Goal: Information Seeking & Learning: Learn about a topic

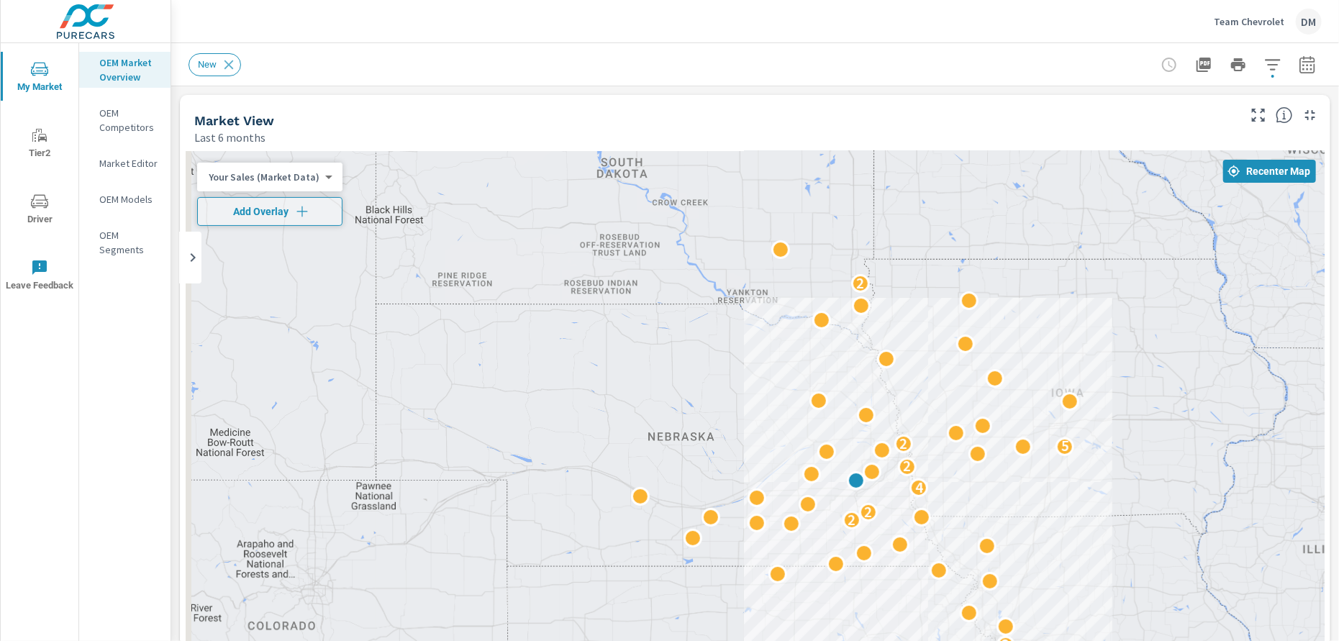
click at [1239, 23] on p "Team Chevrolet" at bounding box center [1248, 21] width 70 height 13
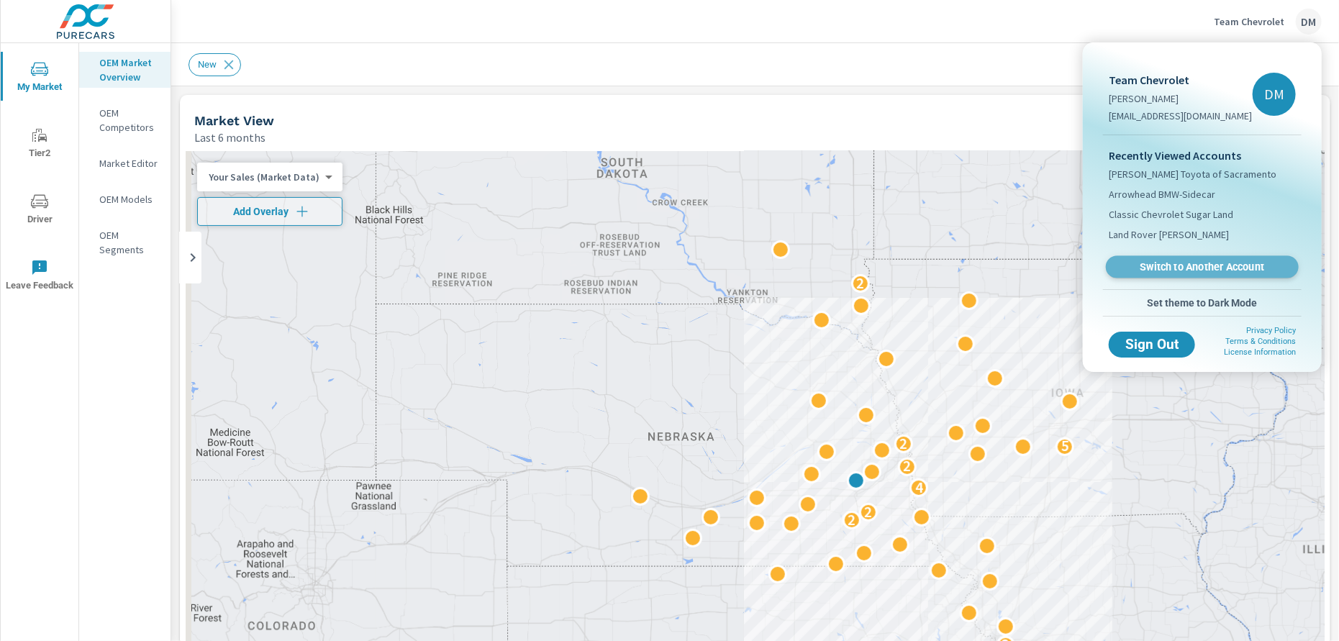
click at [1208, 264] on span "Switch to Another Account" at bounding box center [1201, 267] width 176 height 14
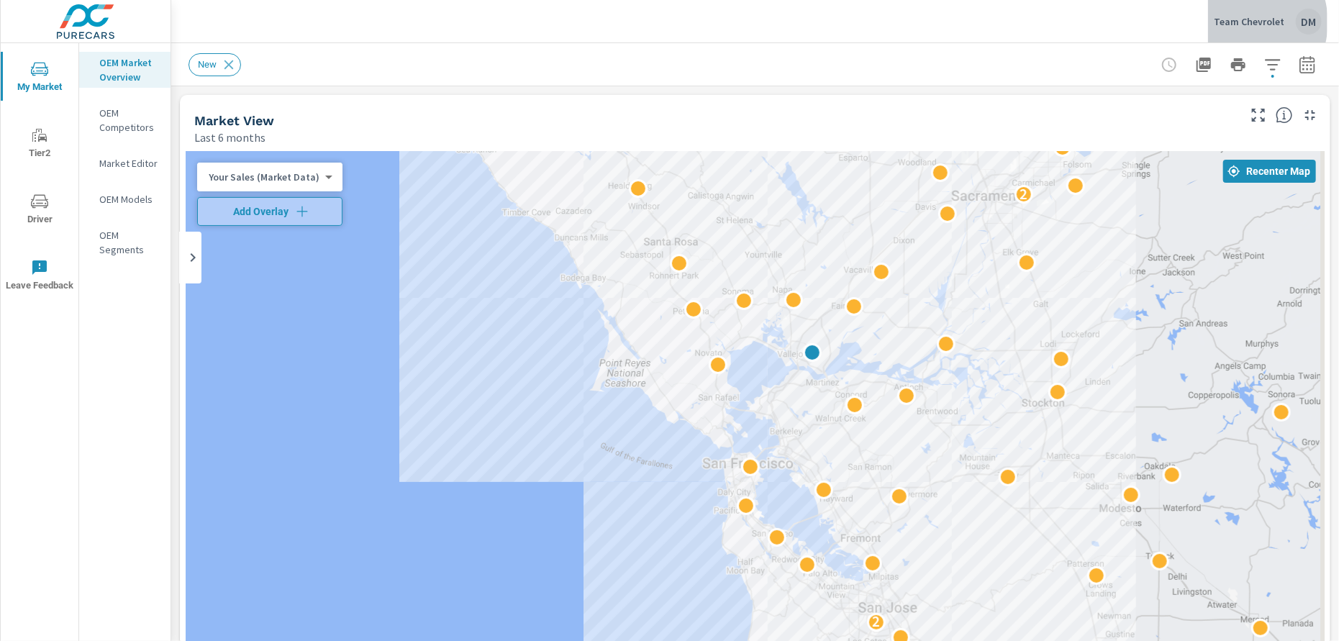
click at [1240, 22] on p "Team Chevrolet" at bounding box center [1248, 21] width 70 height 13
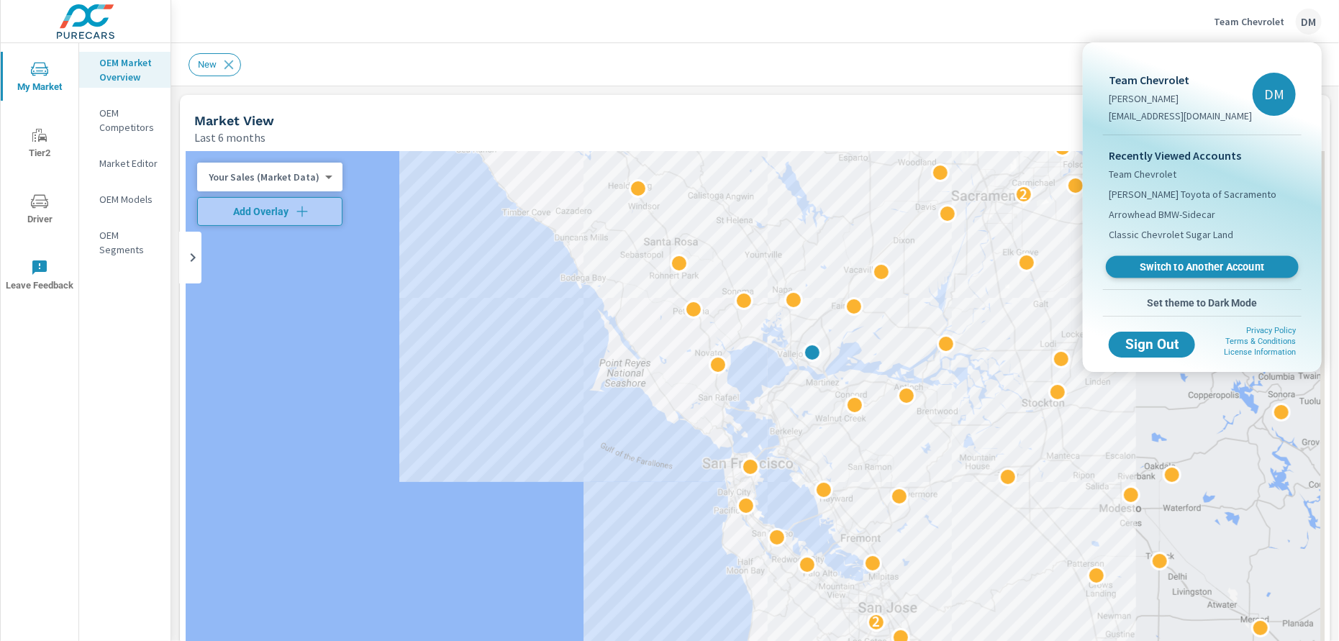
click at [1166, 271] on span "Switch to Another Account" at bounding box center [1201, 267] width 176 height 14
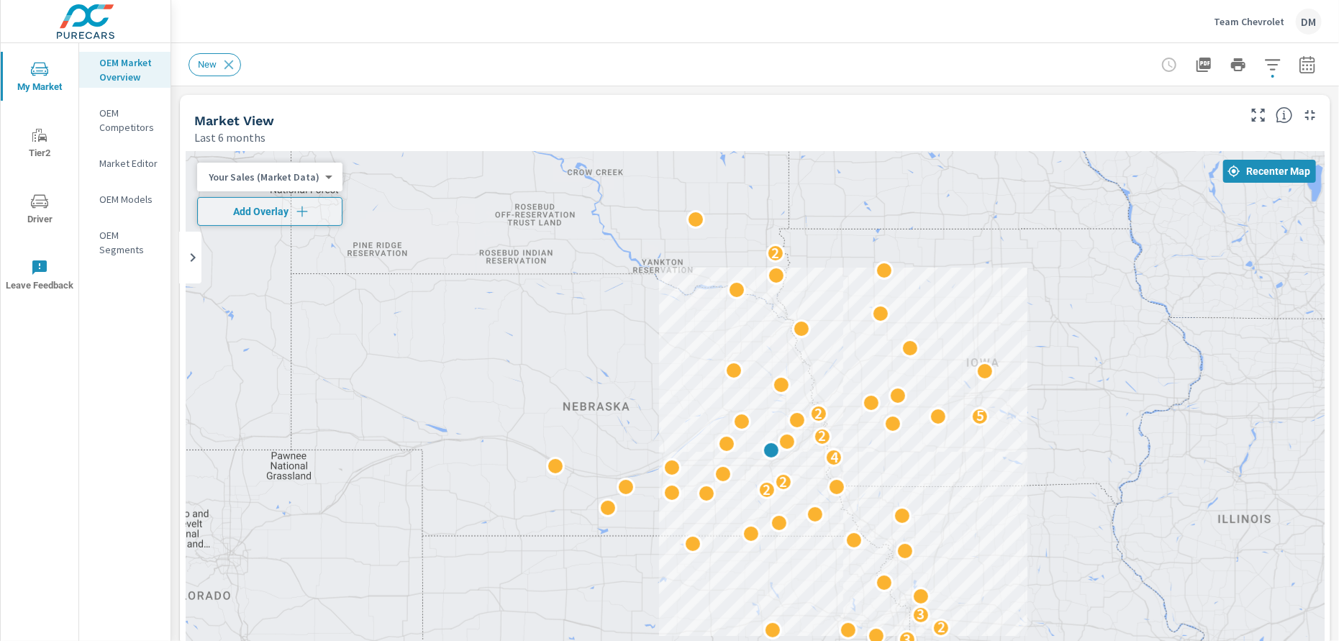
click at [1251, 18] on p "Team Chevrolet" at bounding box center [1248, 21] width 70 height 13
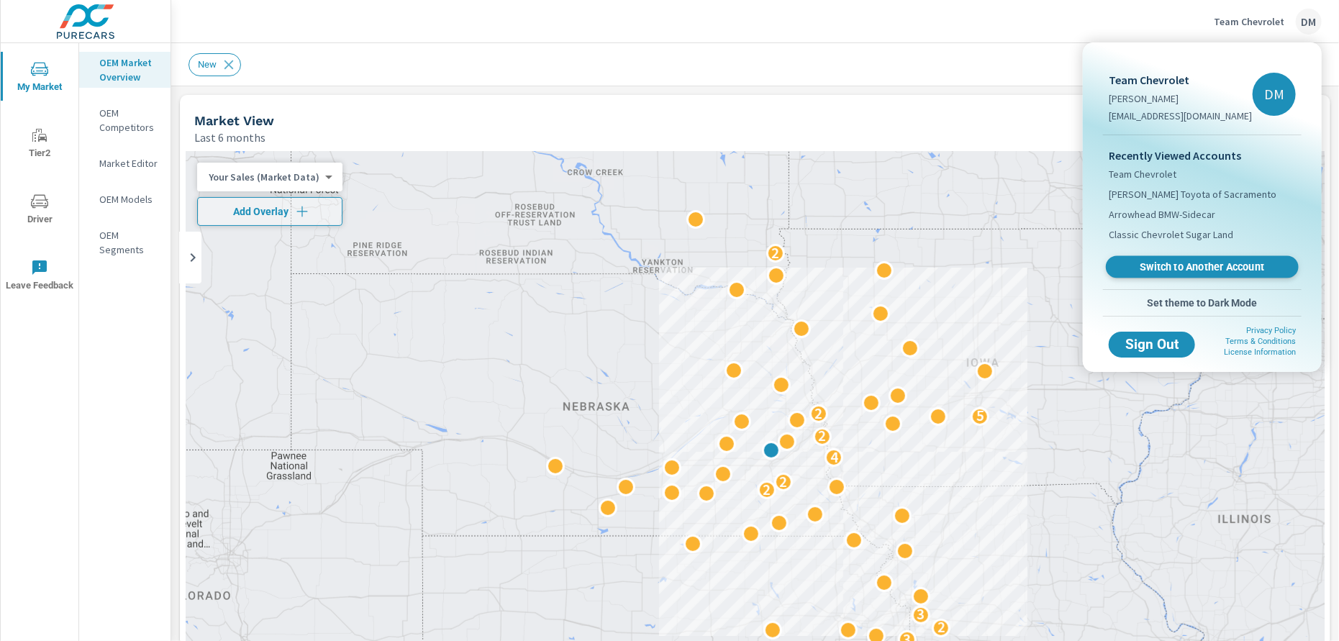
click at [1180, 267] on span "Switch to Another Account" at bounding box center [1201, 267] width 176 height 14
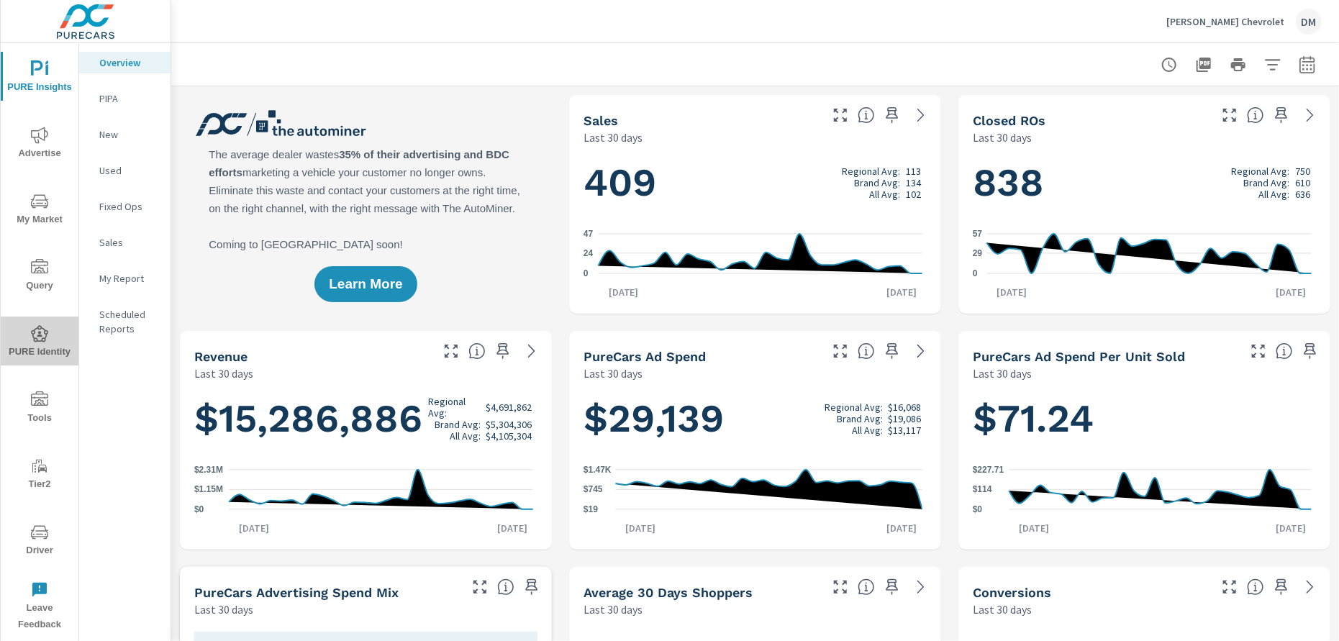
click at [39, 345] on span "PURE Identity" at bounding box center [39, 342] width 69 height 35
click at [37, 405] on icon "nav menu" at bounding box center [39, 399] width 17 height 17
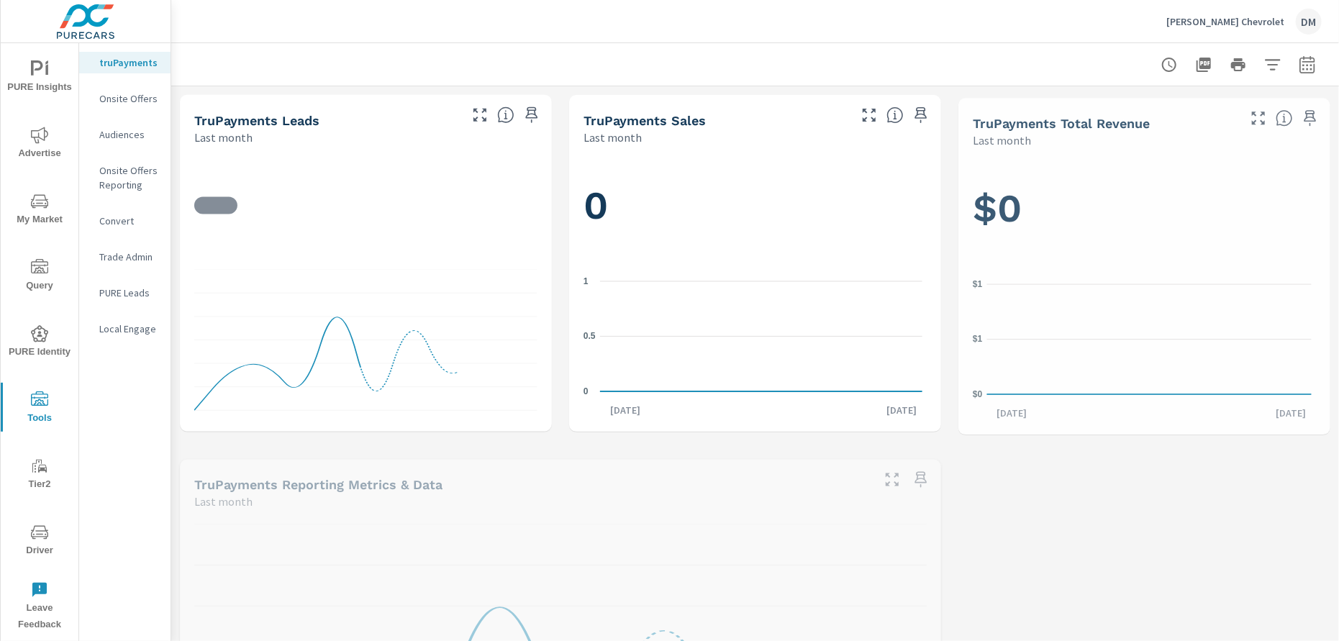
click at [124, 134] on p "Audiences" at bounding box center [129, 134] width 60 height 14
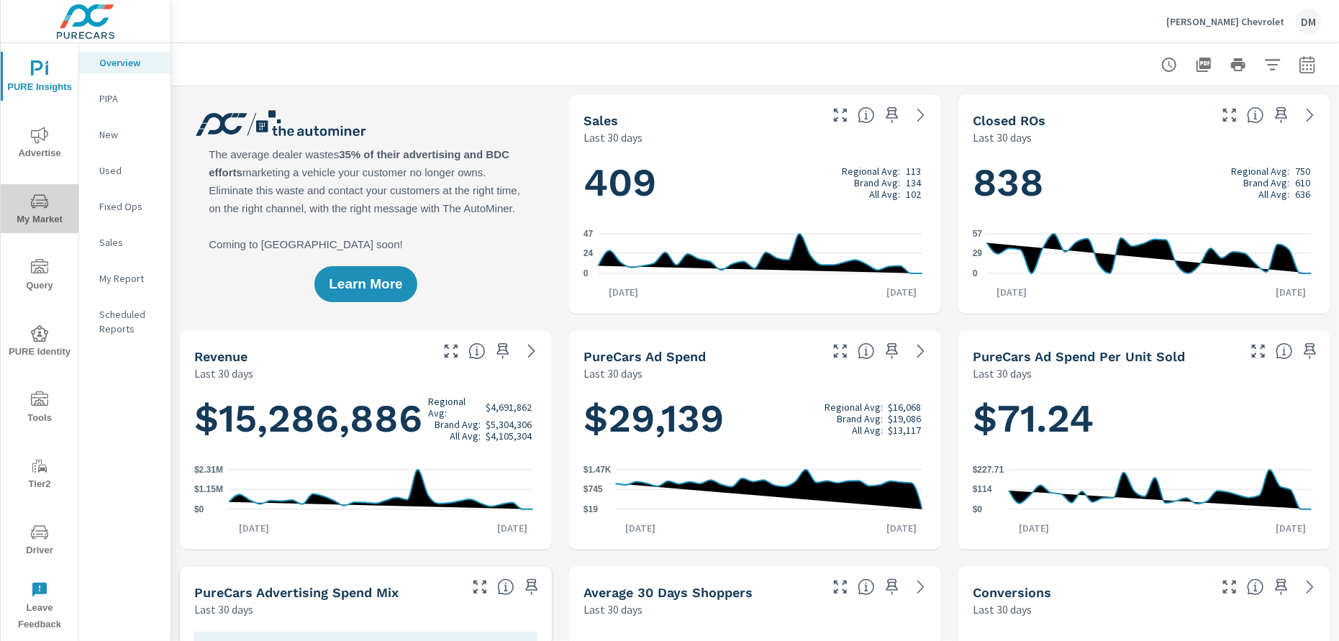
click at [39, 219] on span "My Market" at bounding box center [39, 210] width 69 height 35
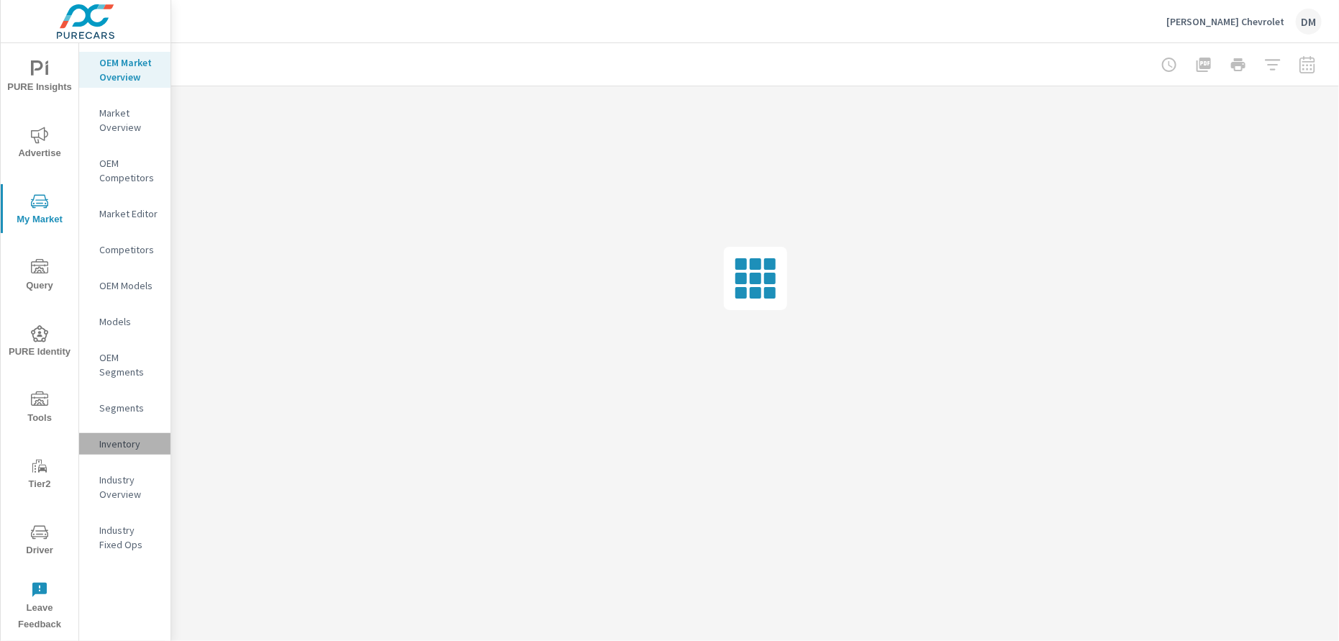
click at [123, 443] on p "Inventory" at bounding box center [129, 444] width 60 height 14
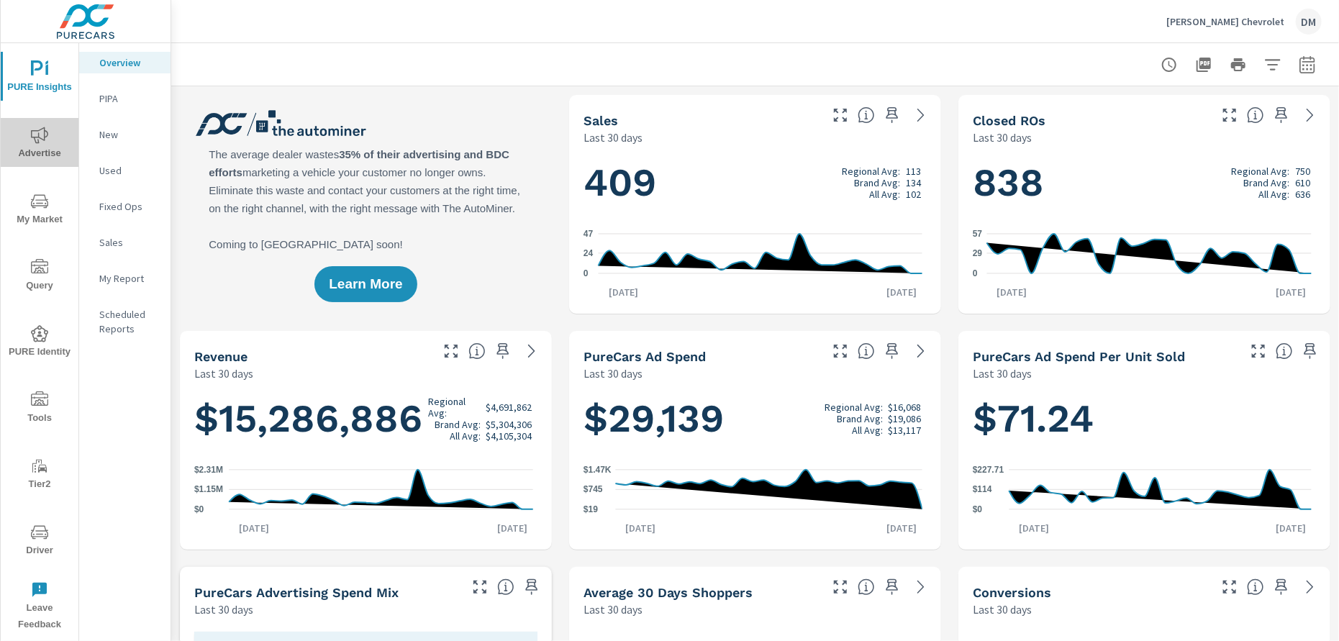
click at [45, 150] on span "Advertise" at bounding box center [39, 144] width 69 height 35
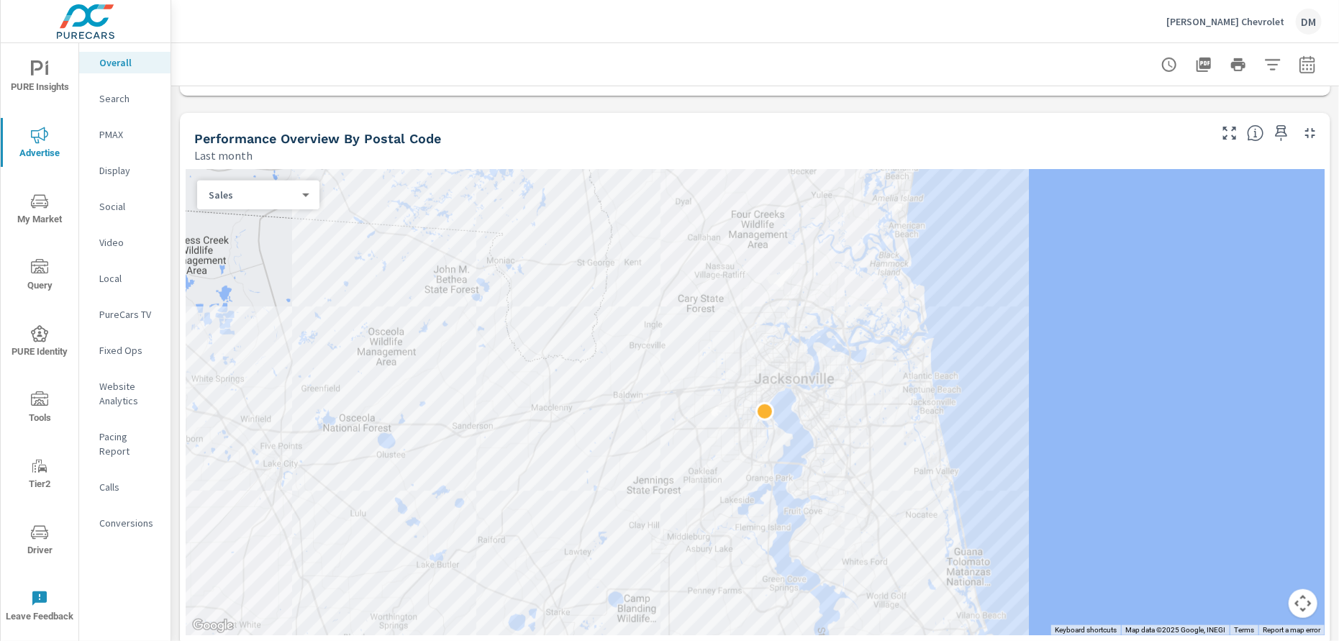
scroll to position [391, 0]
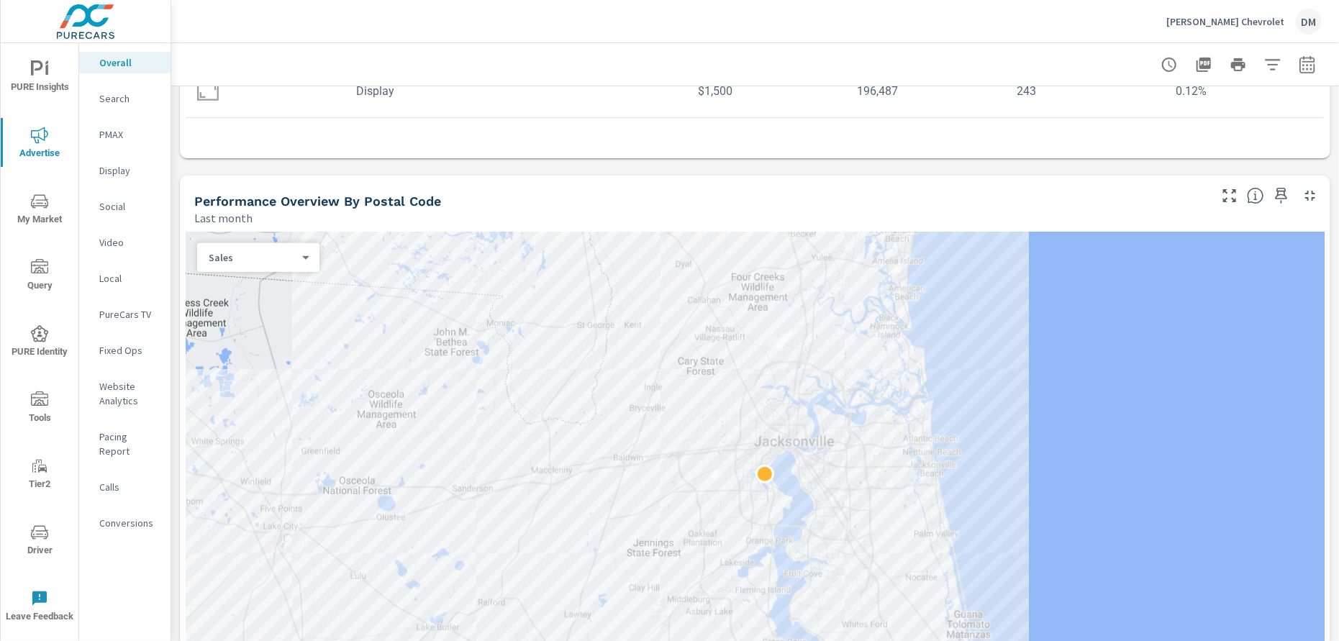
click at [292, 252] on body "PURE Insights Advertise My Market Query PURE Identity Tools Tier2 Driver Leave …" at bounding box center [669, 320] width 1339 height 641
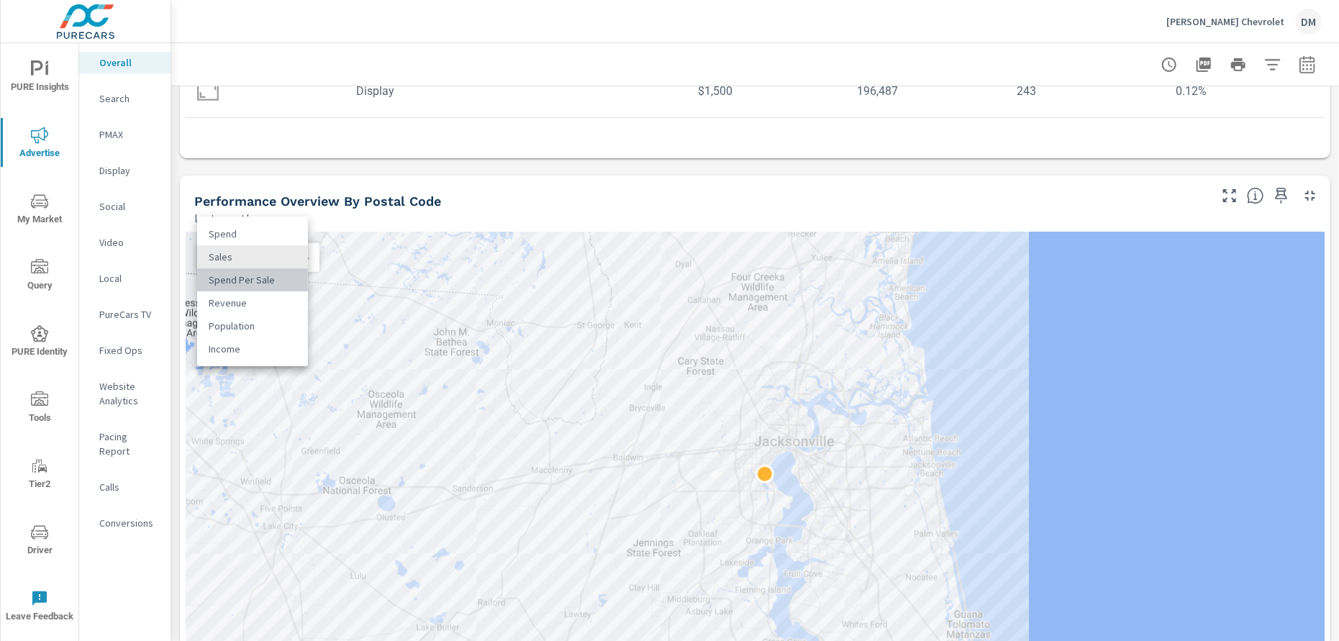
click at [275, 283] on li "Spend Per Sale" at bounding box center [252, 279] width 111 height 23
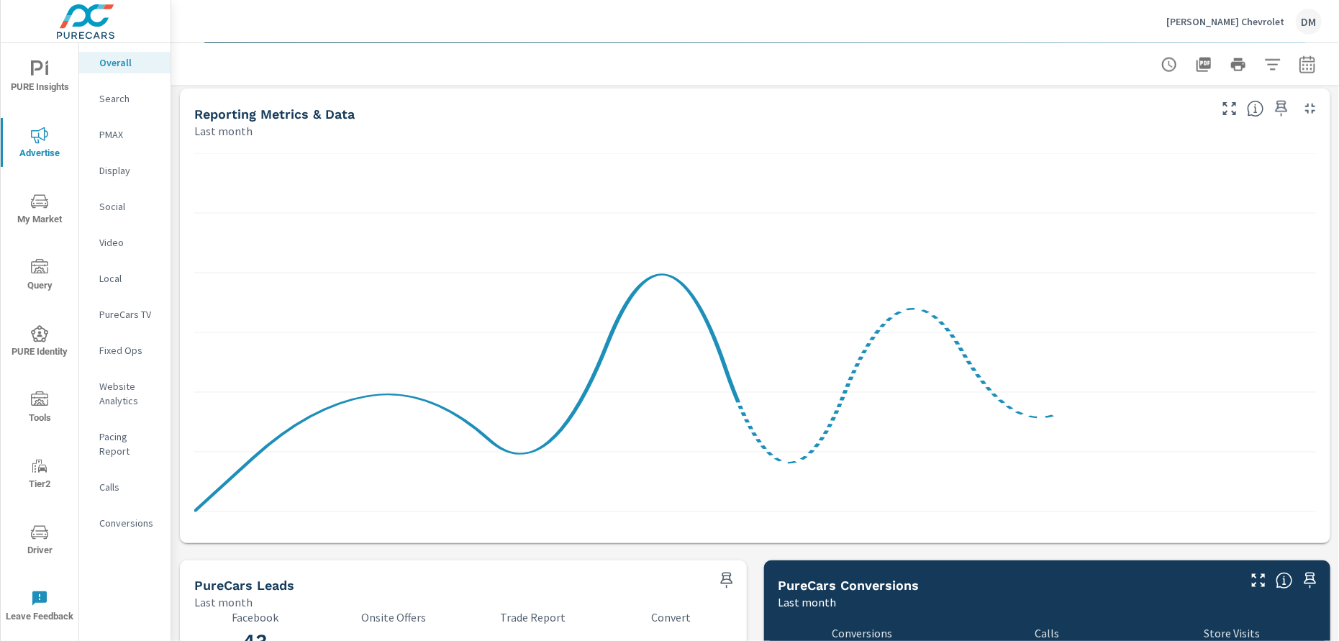
scroll to position [1078, 0]
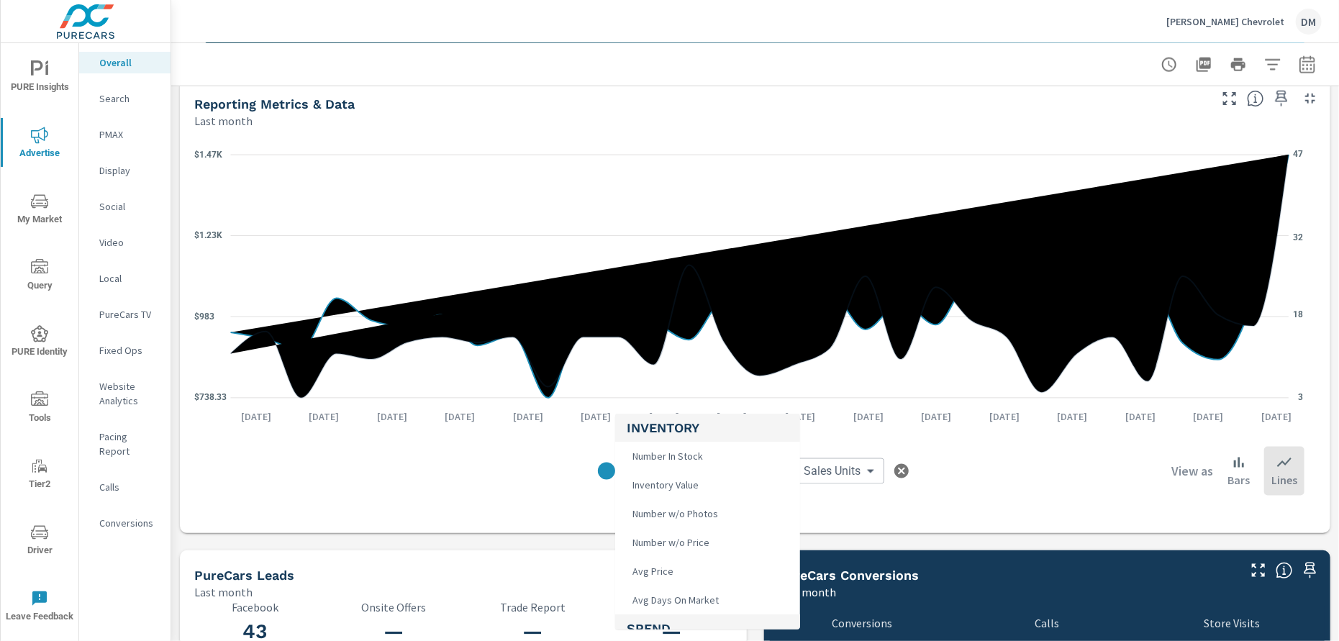
click at [699, 470] on body "PURE Insights Advertise My Market Query PURE Identity Tools Tier2 Driver Leave …" at bounding box center [669, 320] width 1339 height 641
click at [675, 613] on span "VDP Views" at bounding box center [652, 613] width 53 height 20
type input "VDP Views"
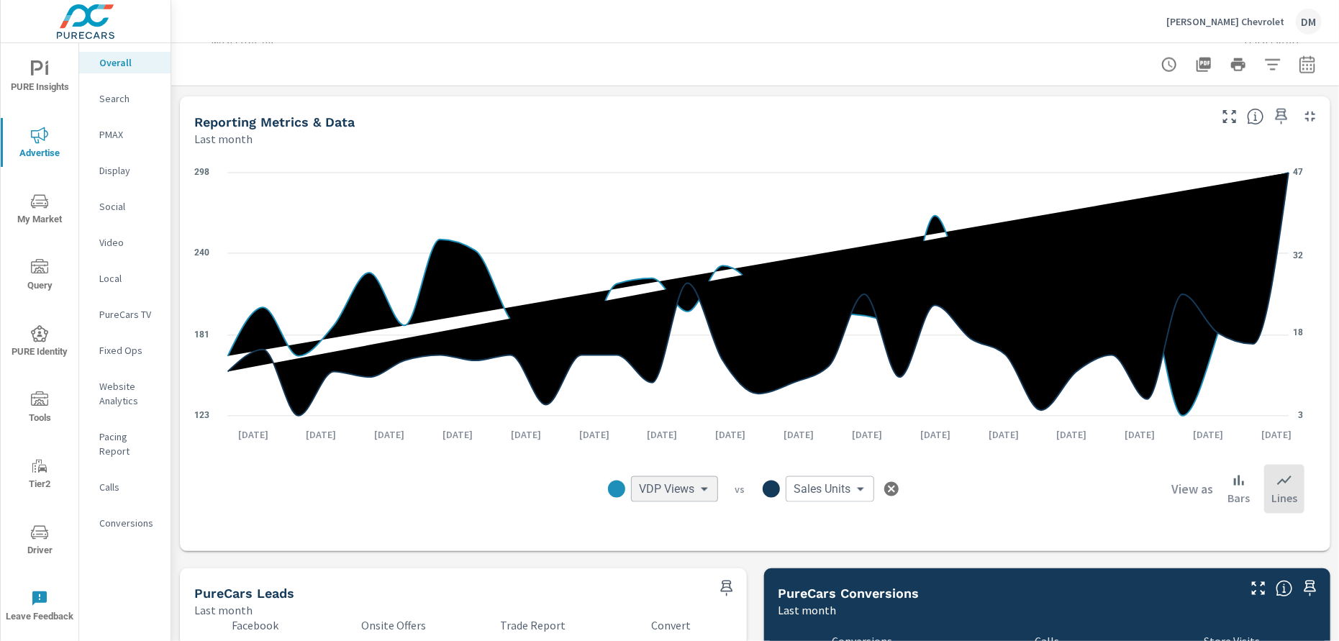
scroll to position [1078, 0]
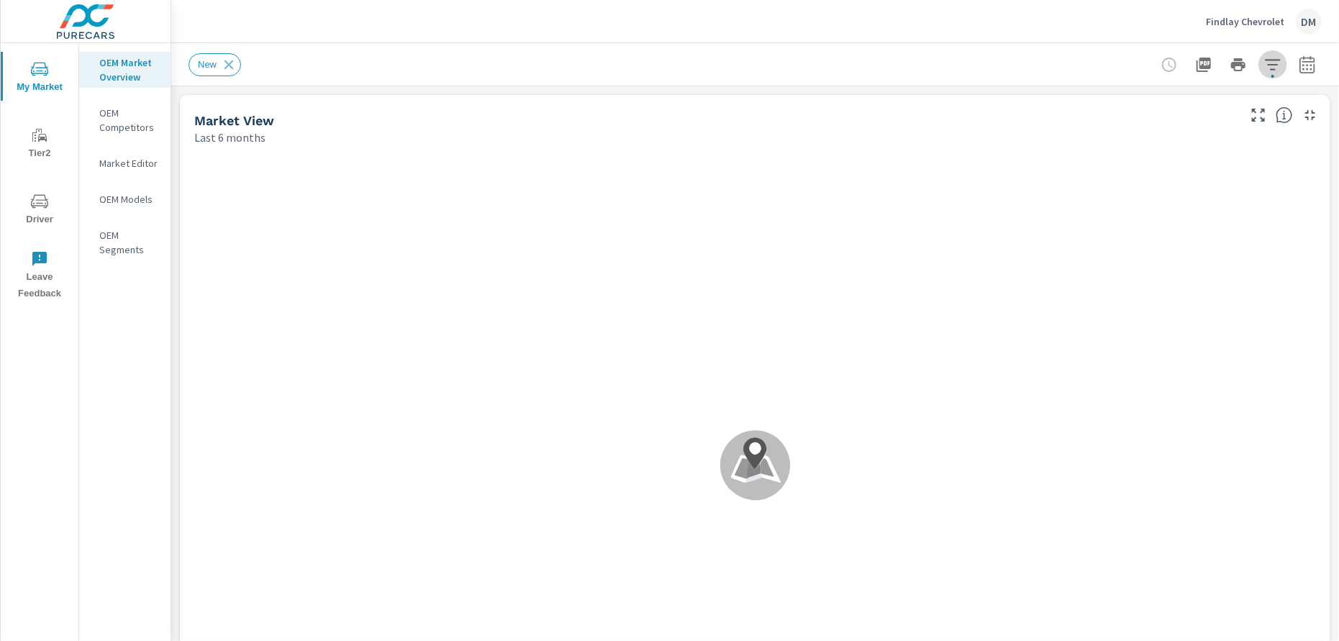
click at [1264, 63] on icon "button" at bounding box center [1272, 64] width 17 height 17
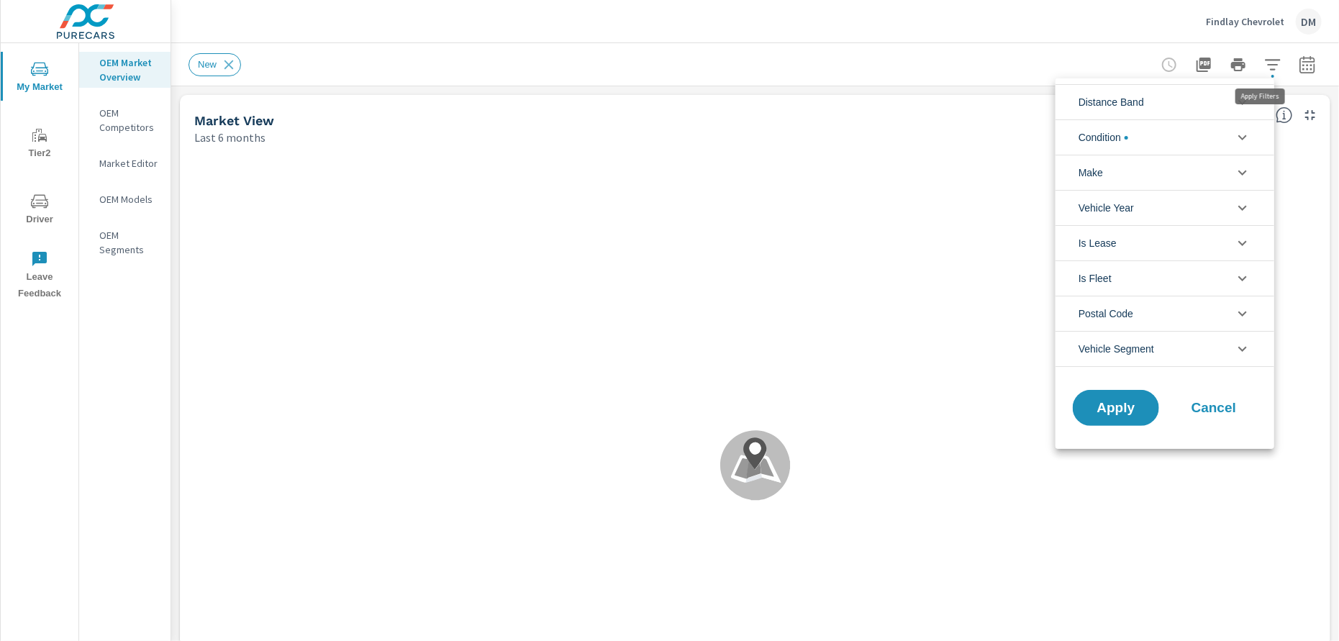
click at [1213, 102] on li "Distance Band" at bounding box center [1164, 101] width 219 height 35
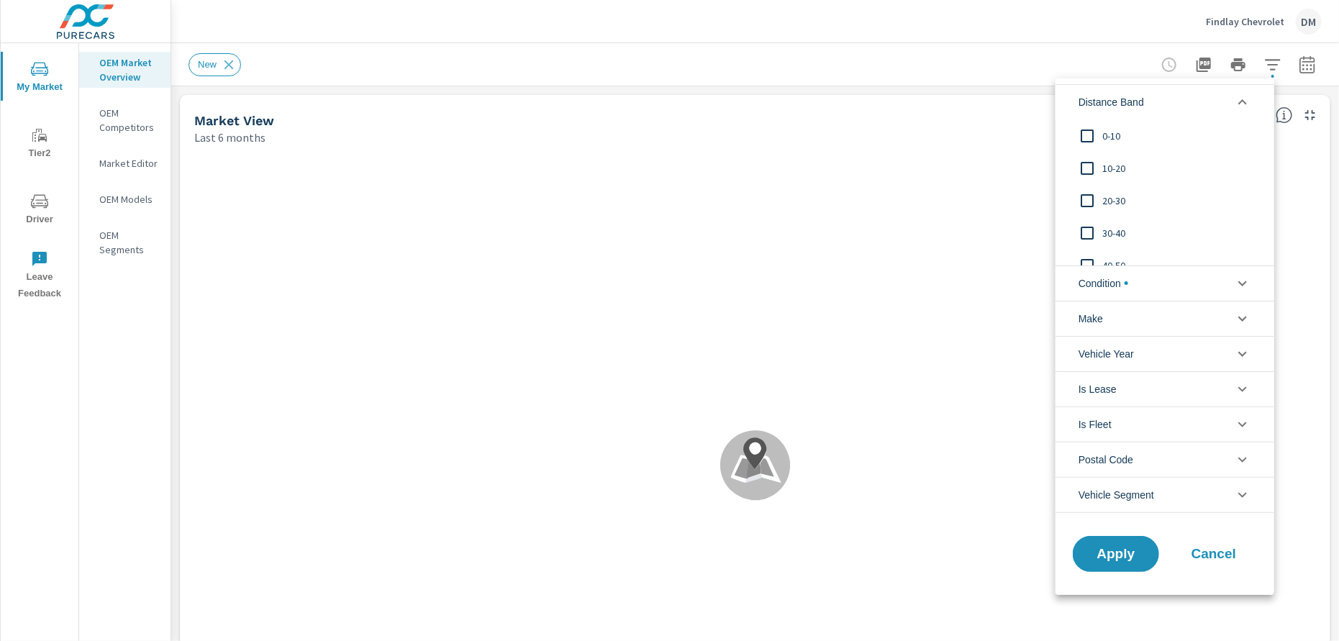
click at [1086, 132] on input "filter options" at bounding box center [1087, 136] width 30 height 30
click at [1090, 165] on input "filter options" at bounding box center [1087, 168] width 30 height 30
click at [1089, 196] on input "filter options" at bounding box center [1087, 201] width 30 height 30
click at [1089, 232] on input "filter options" at bounding box center [1087, 233] width 30 height 30
click at [1109, 283] on span "Condition" at bounding box center [1103, 283] width 50 height 35
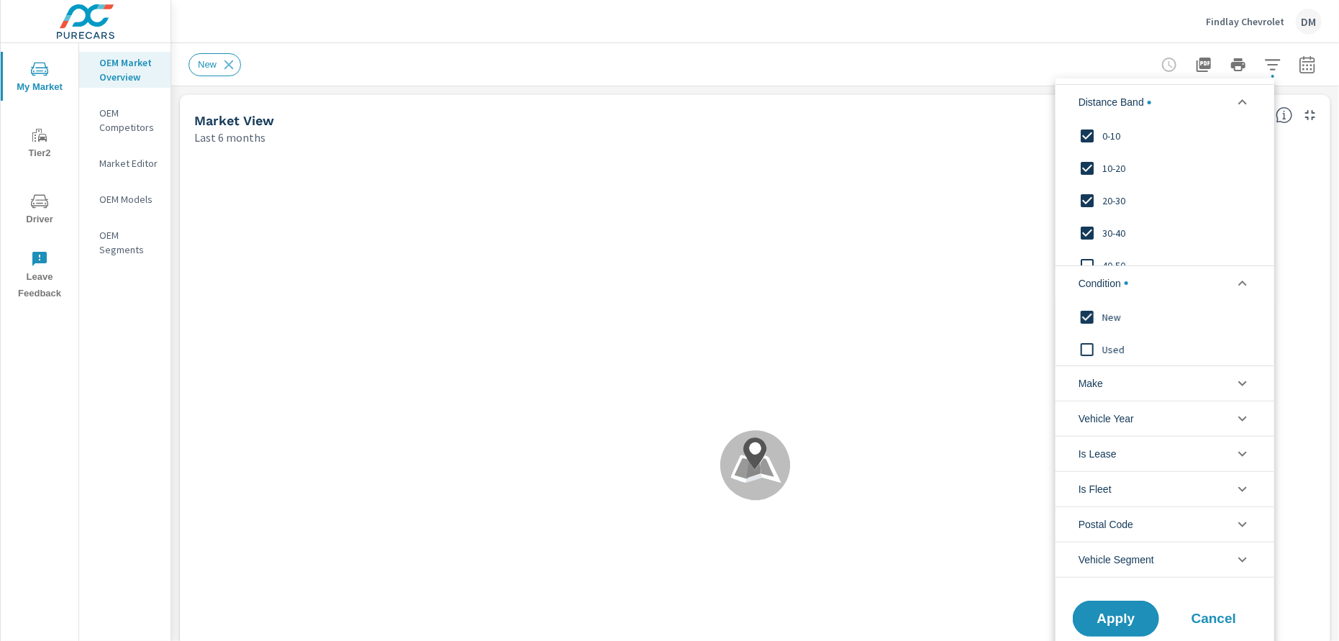
click at [1121, 374] on li "Make" at bounding box center [1164, 382] width 219 height 35
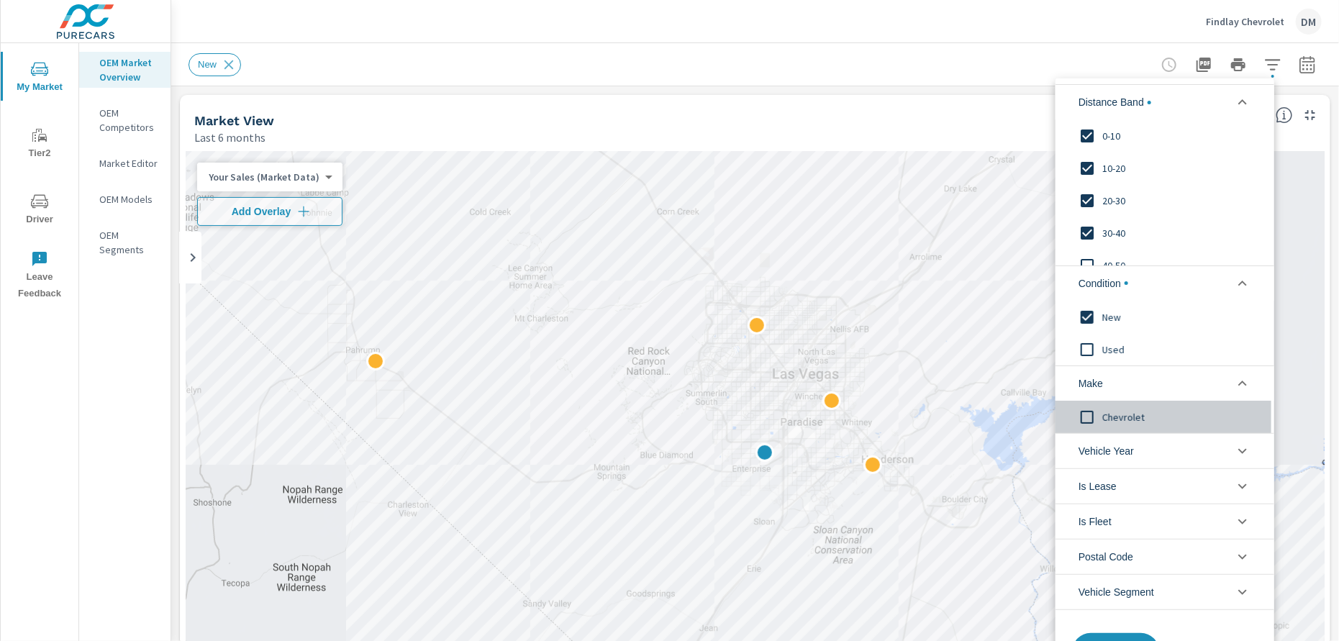
click at [1090, 411] on input "filter options" at bounding box center [1087, 416] width 30 height 30
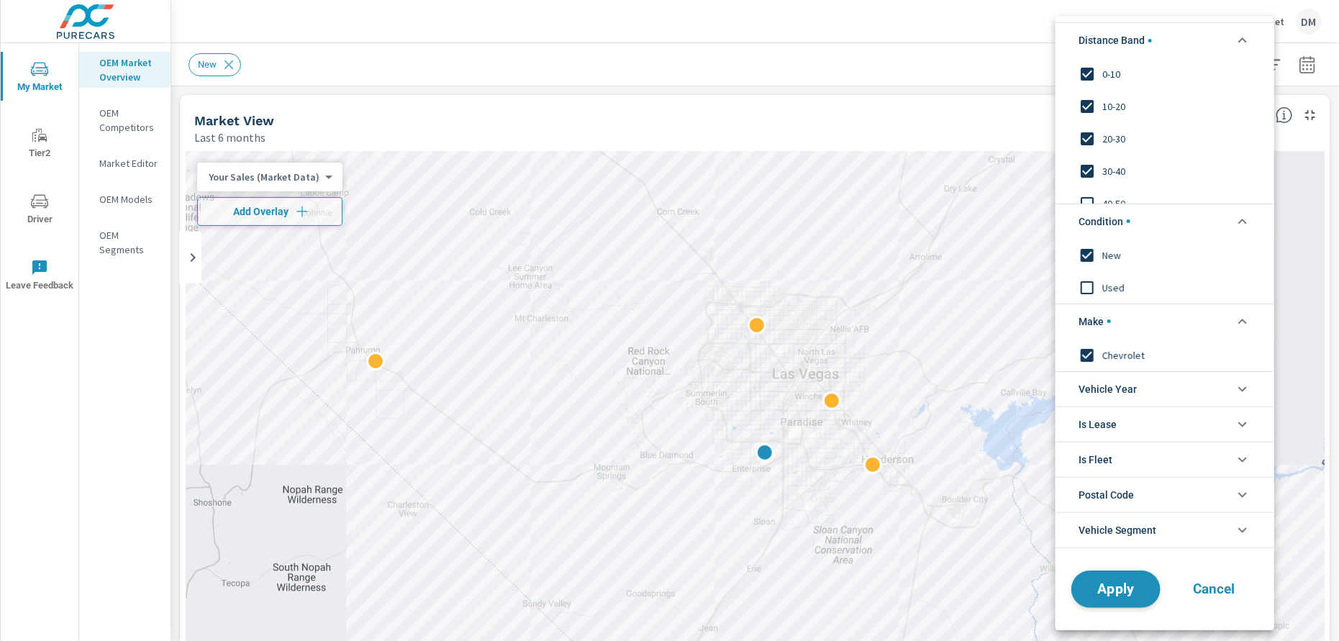
click at [1130, 589] on span "Apply" at bounding box center [1115, 589] width 59 height 14
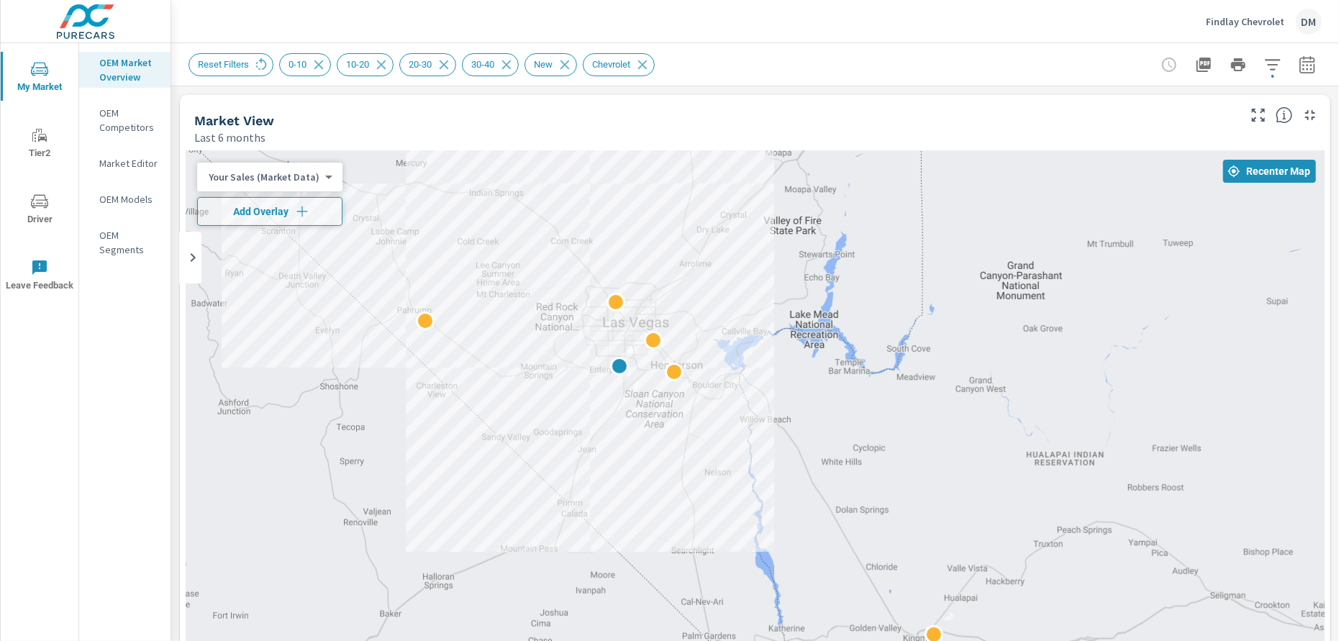
drag, startPoint x: 1235, startPoint y: 419, endPoint x: 841, endPoint y: 383, distance: 395.8
click at [841, 383] on div at bounding box center [755, 443] width 1139 height 584
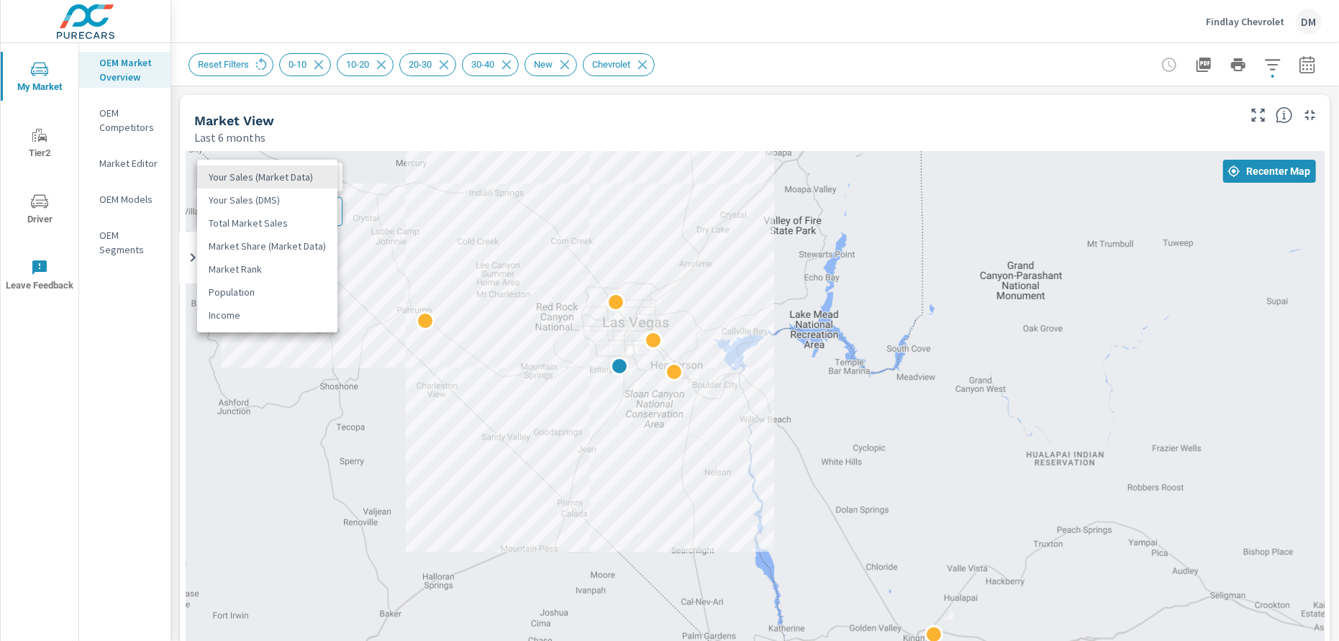
click at [314, 170] on body "My Market Tier2 Driver Leave Feedback OEM Market Overview OEM Competitors Marke…" at bounding box center [669, 320] width 1339 height 641
click at [289, 221] on li "Total Market Sales" at bounding box center [267, 222] width 140 height 23
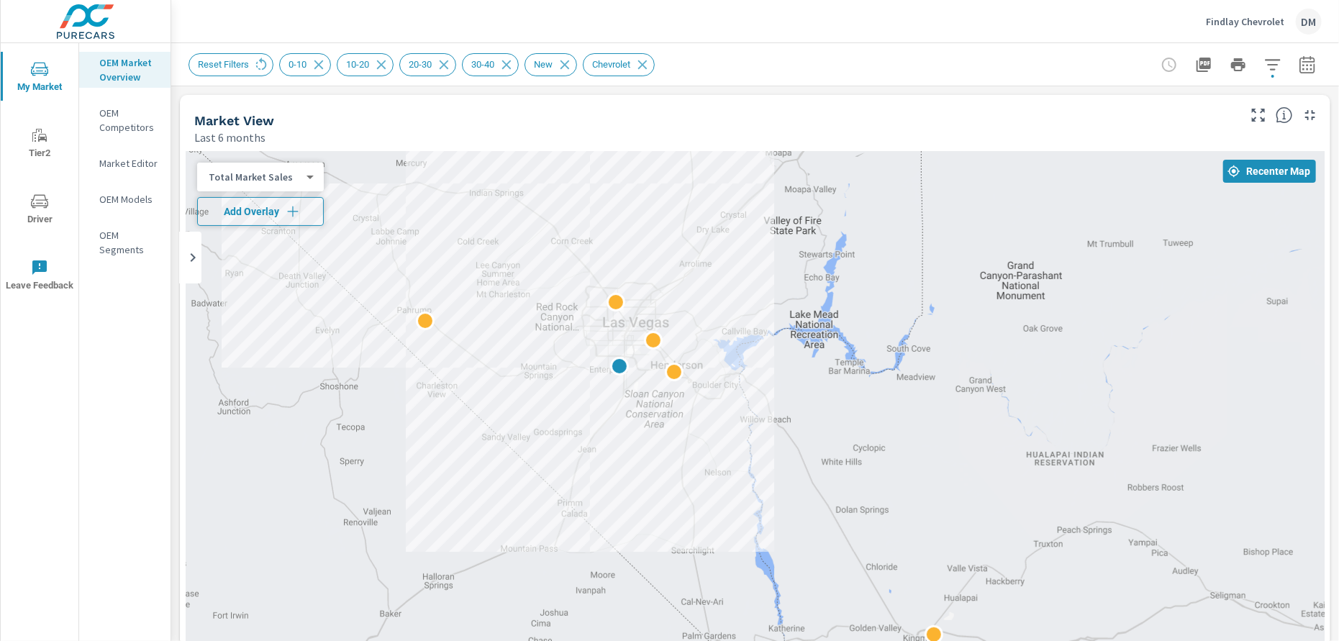
click at [291, 221] on button "Add Overlay" at bounding box center [260, 211] width 127 height 29
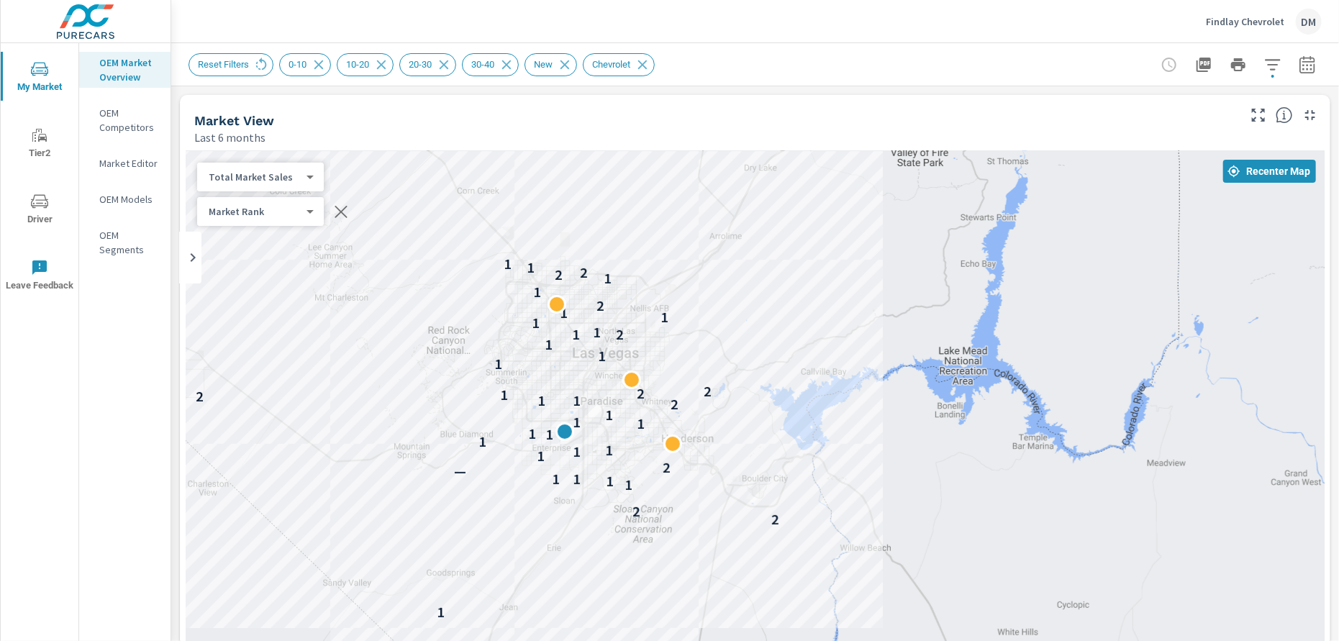
drag, startPoint x: 730, startPoint y: 419, endPoint x: 877, endPoint y: 580, distance: 218.4
click at [877, 580] on div "1 2 2 1 1 1 1 — 2 1 1 1 1 1 1 1 1 1 2 1 1 2 1 2 2 1 1 1 2 1 1 1 1 1 2 1 1 2 2 1…" at bounding box center [755, 443] width 1139 height 584
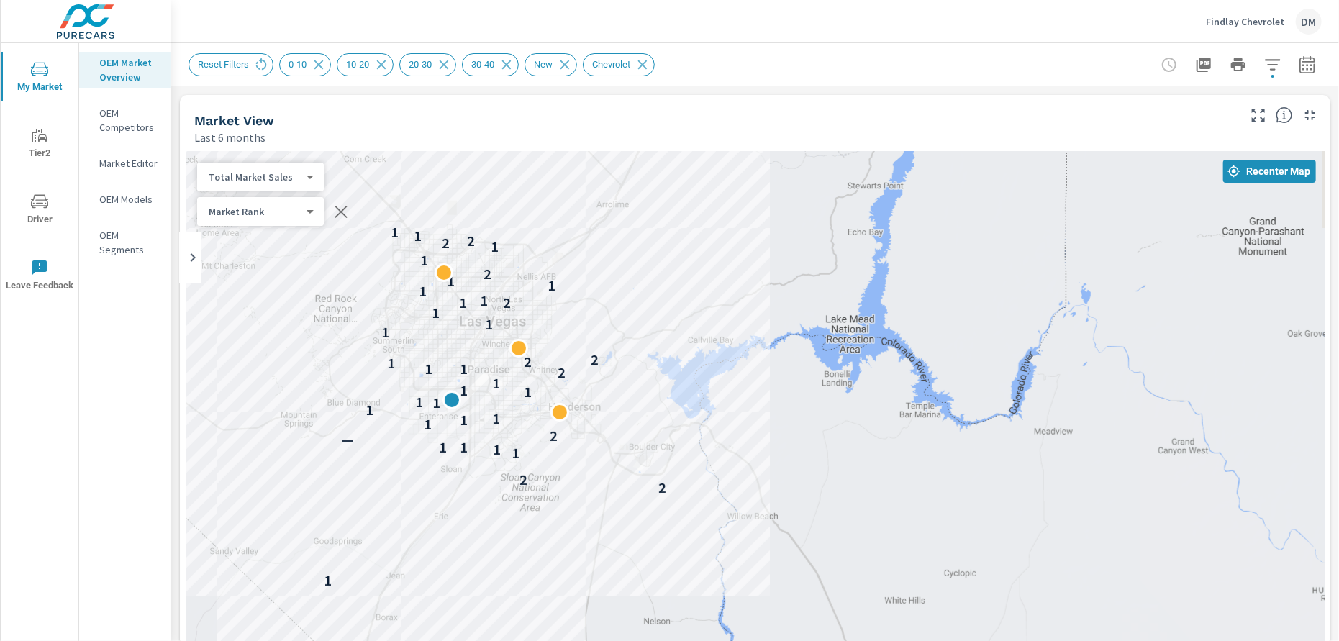
drag, startPoint x: 879, startPoint y: 556, endPoint x: 777, endPoint y: 521, distance: 107.8
click at [1298, 67] on icon "button" at bounding box center [1306, 64] width 17 height 17
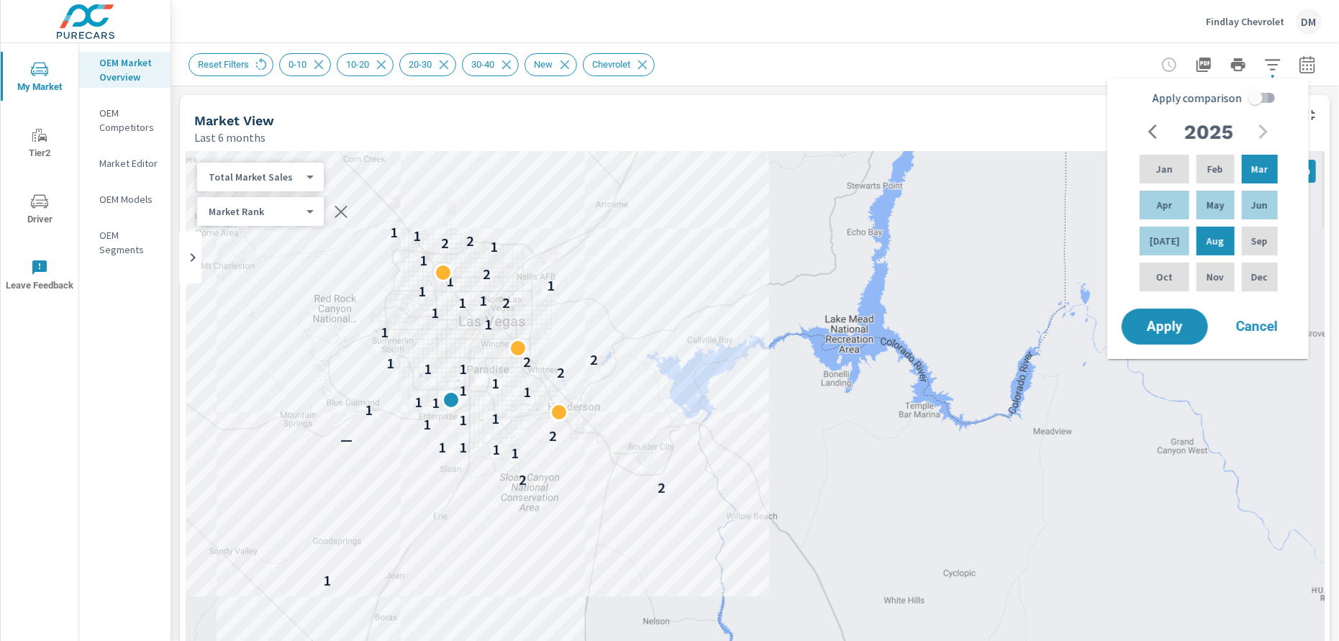
click at [1272, 94] on input "Apply comparison" at bounding box center [1255, 97] width 82 height 27
checkbox input "true"
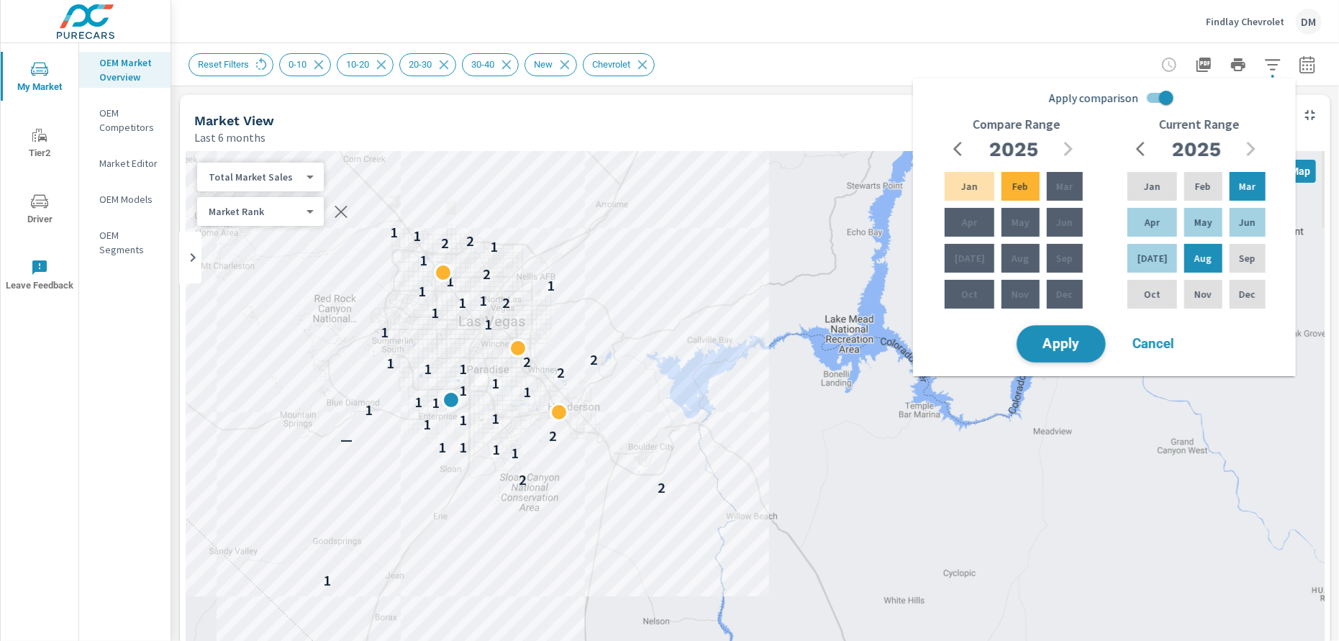
click at [1090, 344] on span "Apply" at bounding box center [1060, 344] width 59 height 14
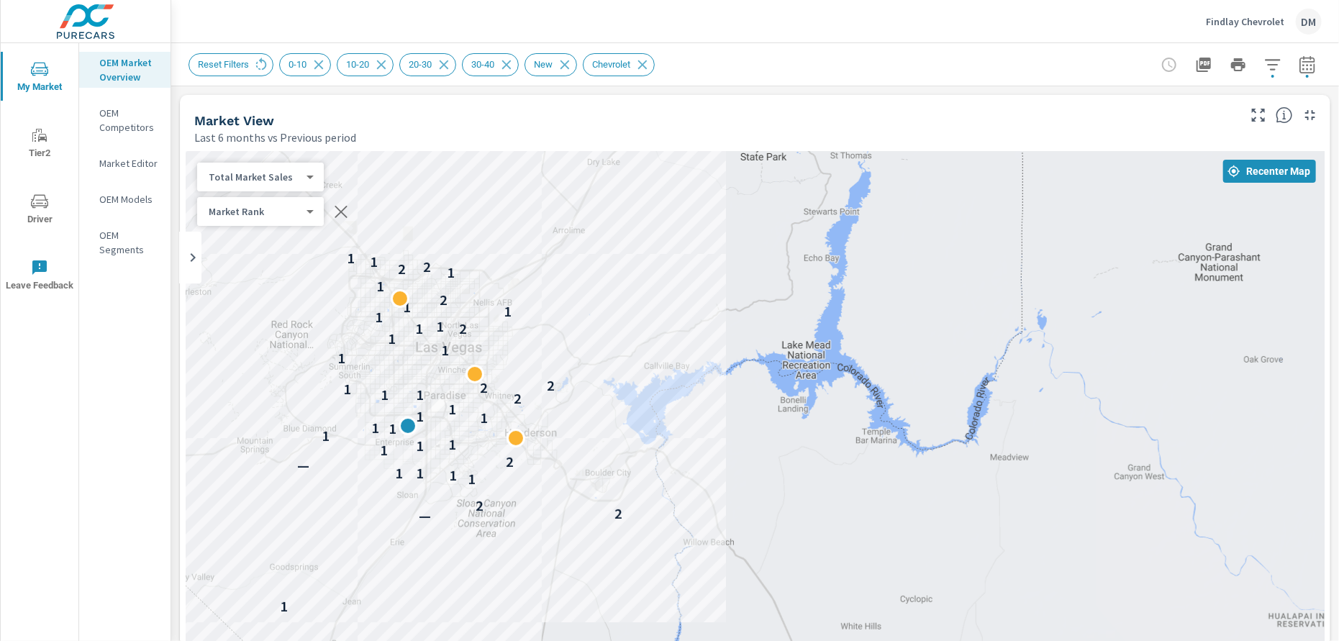
drag, startPoint x: 891, startPoint y: 346, endPoint x: 847, endPoint y: 259, distance: 97.5
click at [847, 259] on div "1 — 2 2 1 1 1 1 — 2 1 1 1 1 1 1 1 1 1 2 1 1 2 1 2 2 1 1 1 2 1 1 1 1 1 2 1 1 2 2…" at bounding box center [755, 551] width 1139 height 800
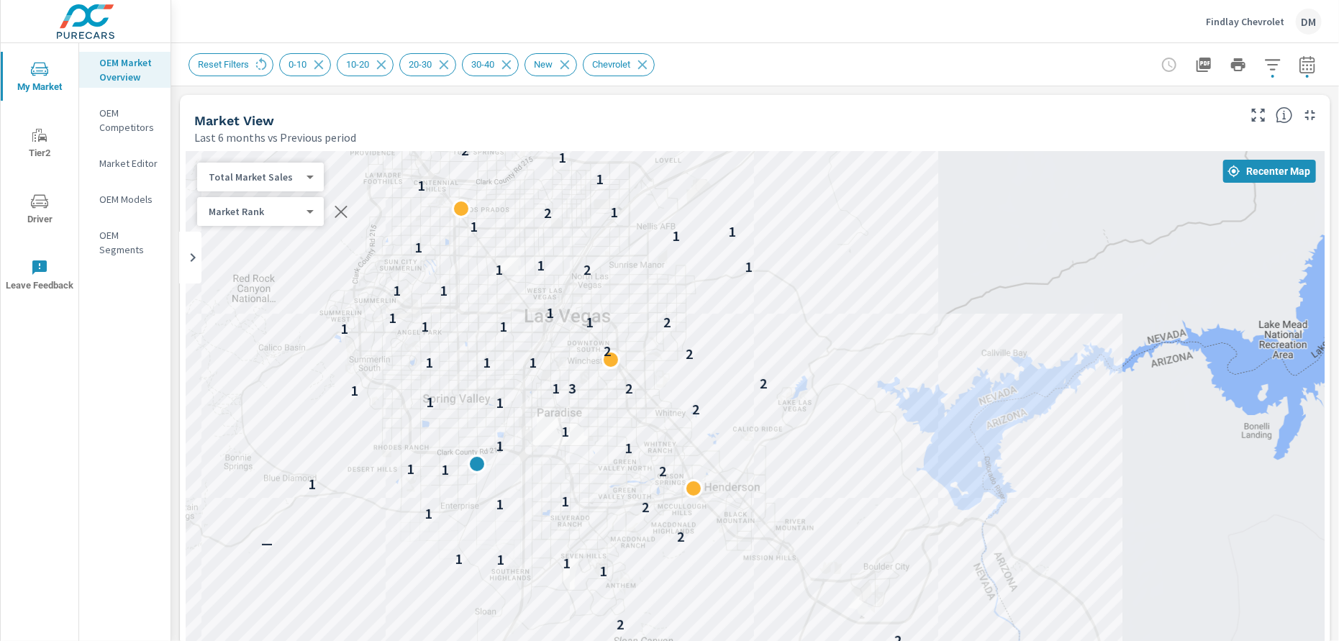
drag, startPoint x: 360, startPoint y: 336, endPoint x: 738, endPoint y: 333, distance: 377.6
click at [738, 333] on div "1 — 2 2 1 1 1 1 — 2 1 2 1 1 1 2 1 1 1 1 1 2 1 1 1 1 3 2 2 1 1 1 2 2 1 1 1 1 2 1…" at bounding box center [755, 551] width 1139 height 800
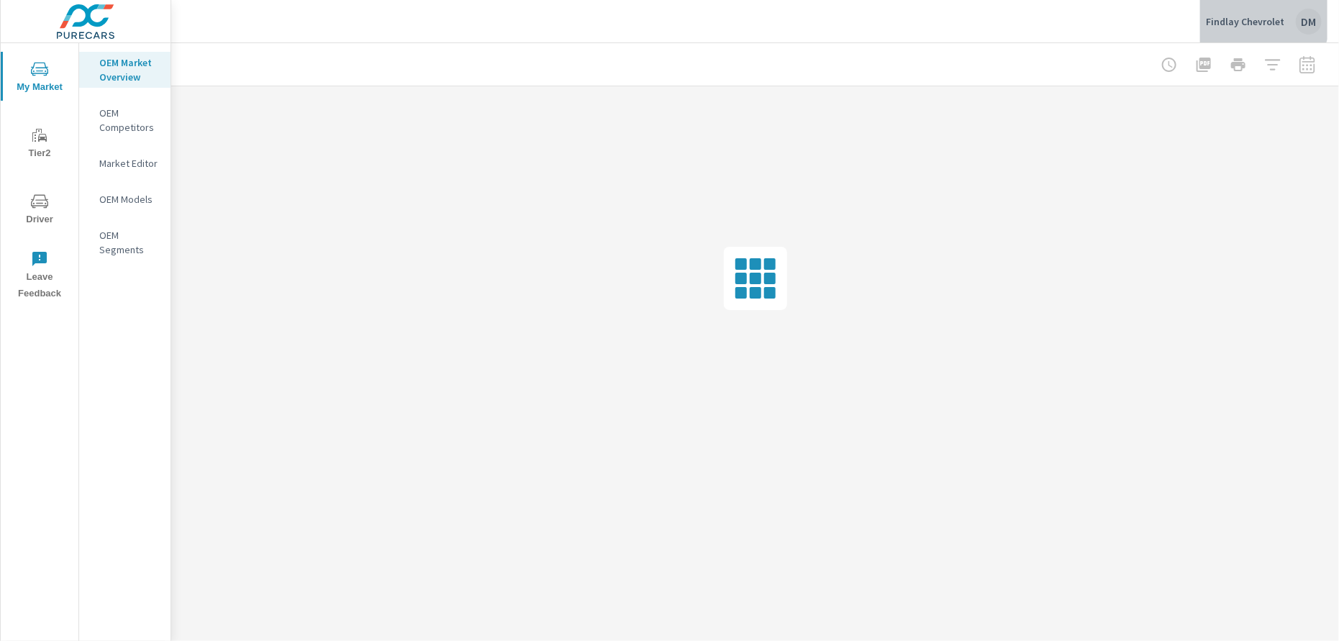
click at [1244, 12] on div "Findlay Chevrolet DM" at bounding box center [1263, 22] width 116 height 26
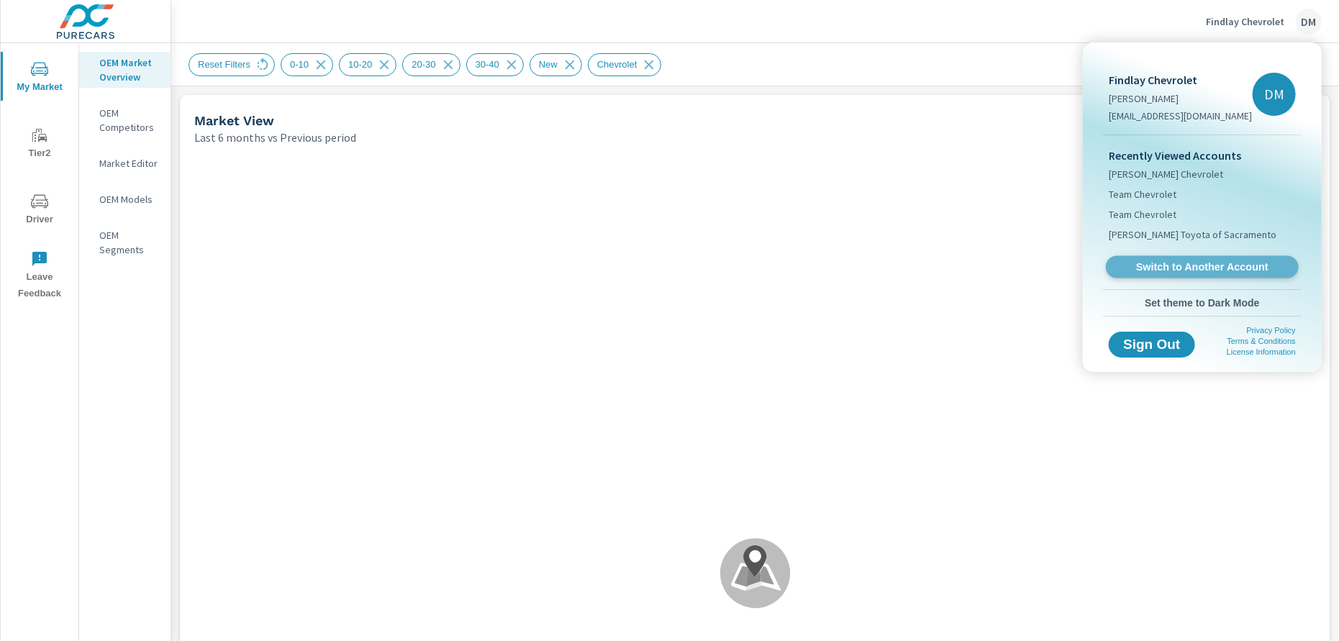
click at [1196, 263] on span "Switch to Another Account" at bounding box center [1201, 267] width 176 height 14
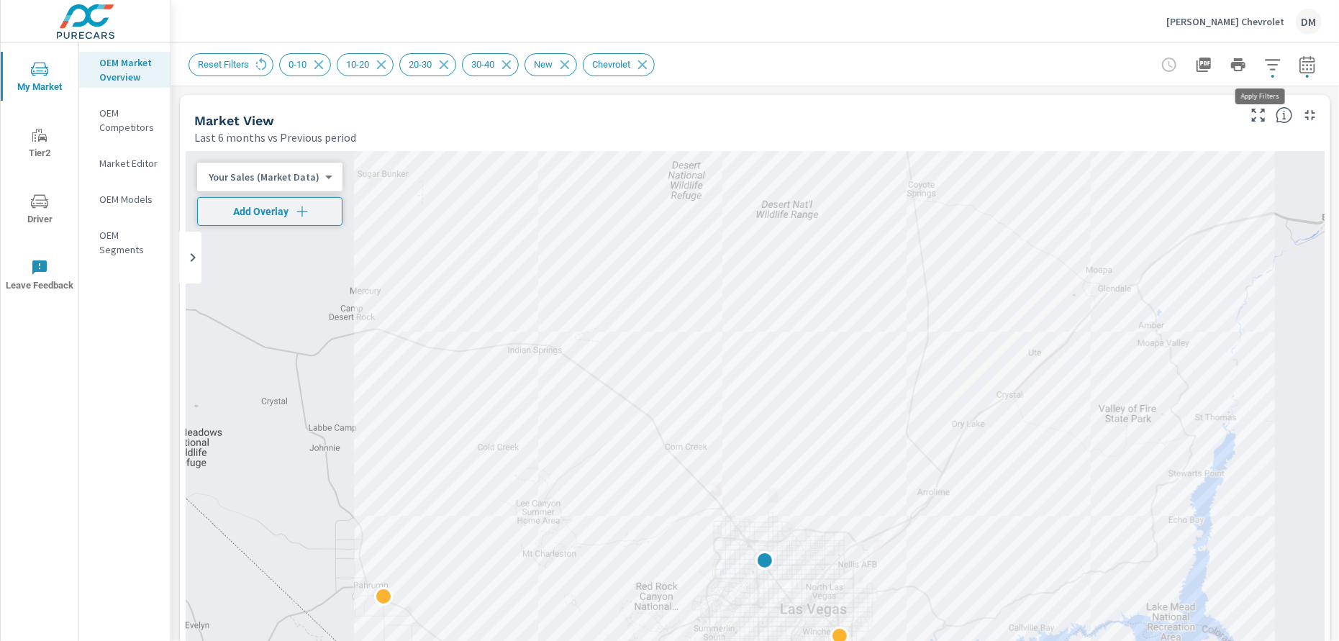
click at [1264, 70] on icon "button" at bounding box center [1272, 64] width 17 height 17
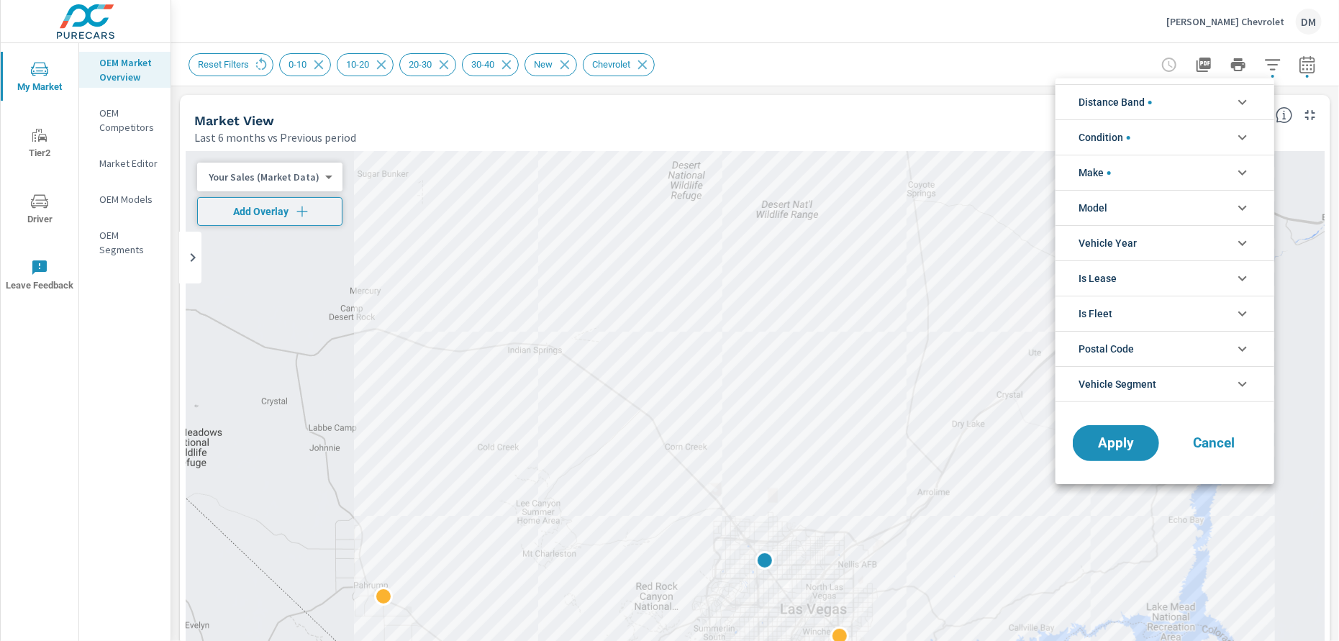
click at [1226, 108] on li "Distance Band" at bounding box center [1164, 101] width 219 height 35
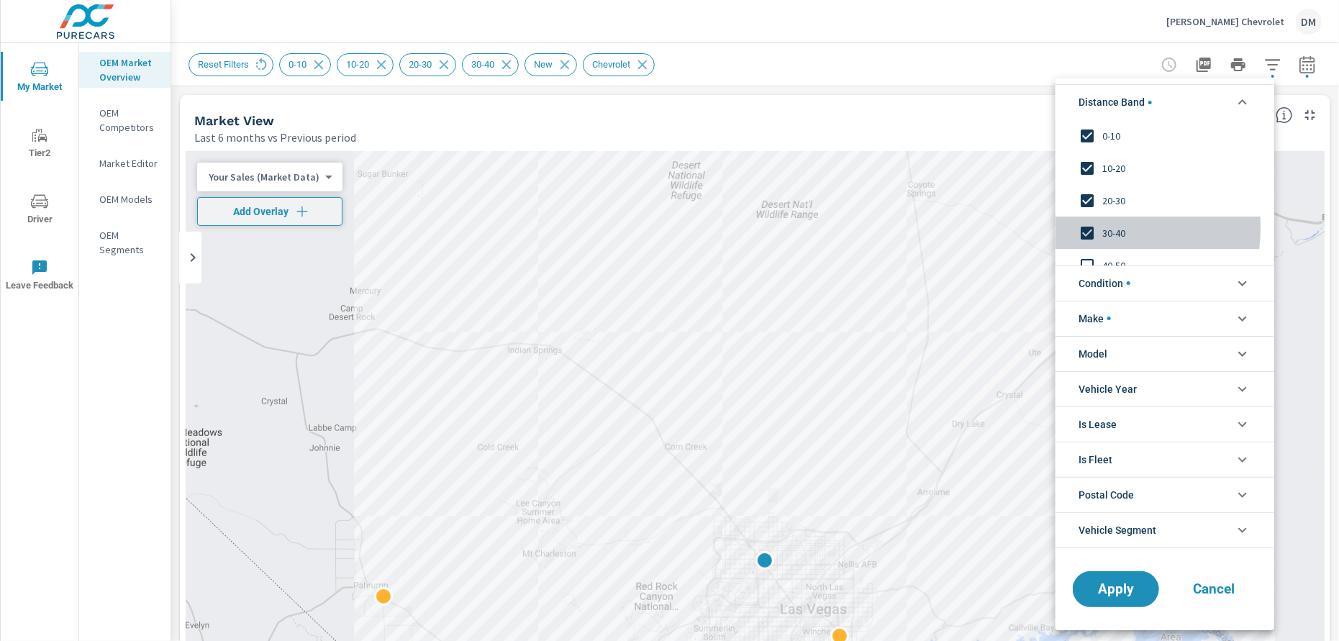
click at [1083, 227] on input "filter options" at bounding box center [1087, 233] width 30 height 30
click at [1095, 280] on span "Condition" at bounding box center [1104, 283] width 52 height 35
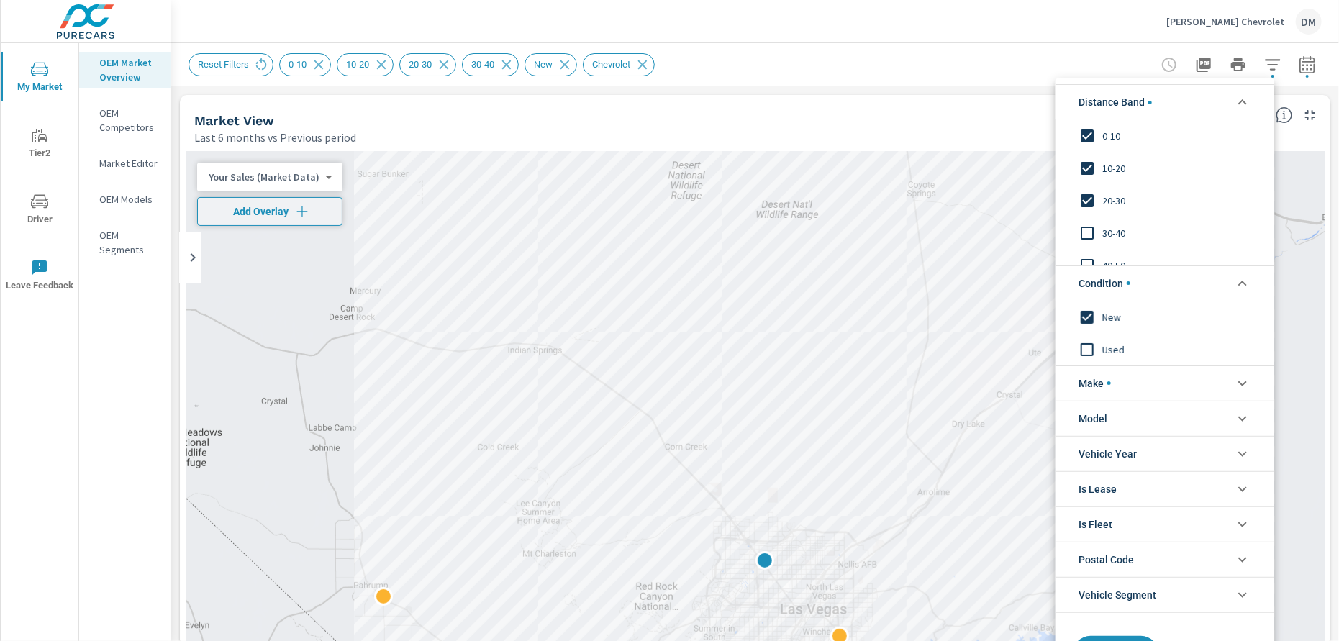
click at [1107, 381] on span "filter options" at bounding box center [1109, 383] width 4 height 4
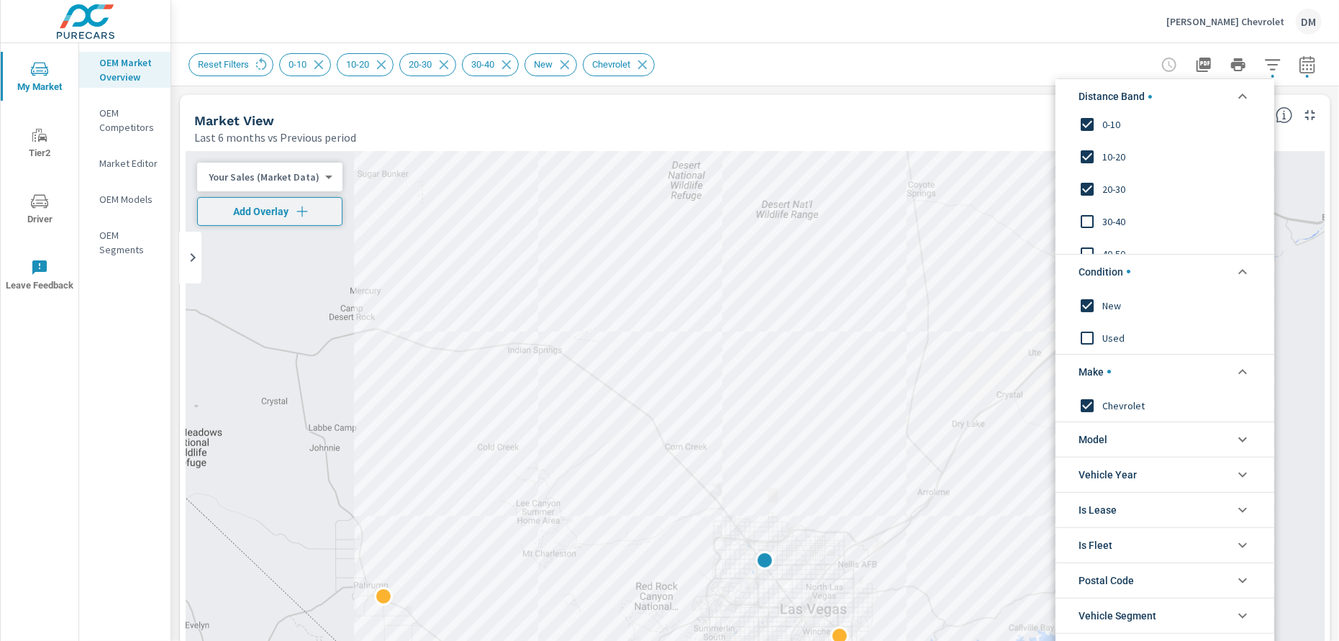
scroll to position [29, 0]
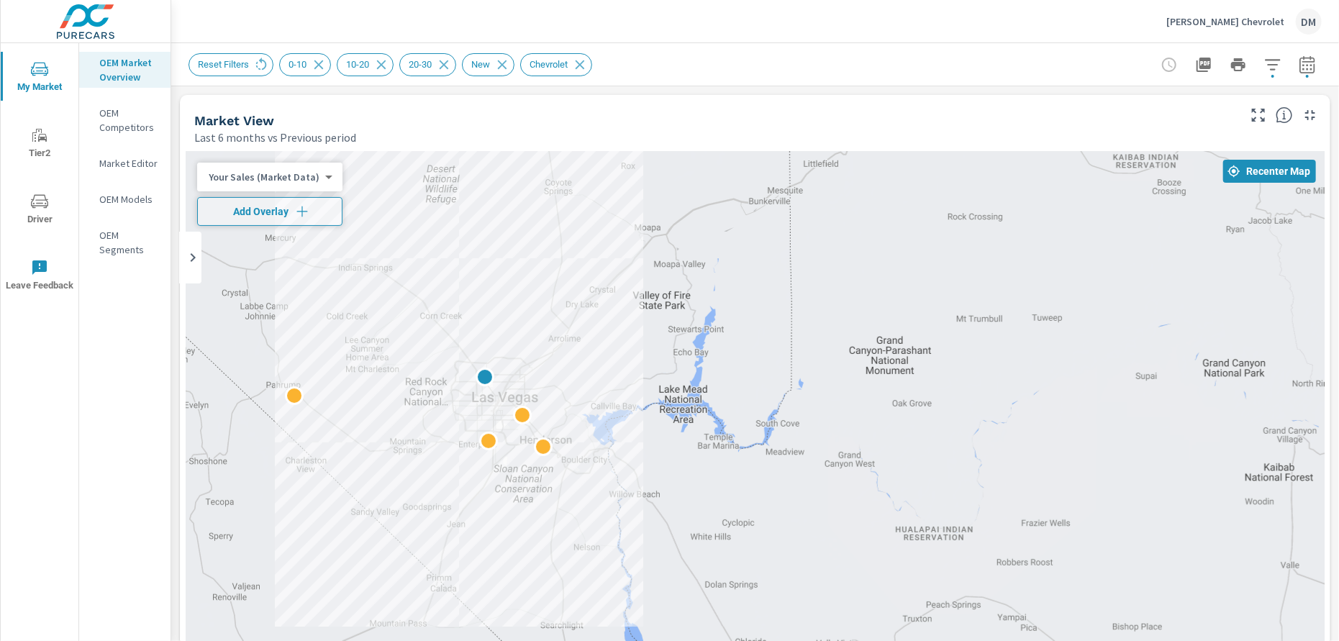
drag, startPoint x: 1152, startPoint y: 333, endPoint x: 685, endPoint y: 346, distance: 466.2
click at [685, 346] on div at bounding box center [755, 551] width 1139 height 800
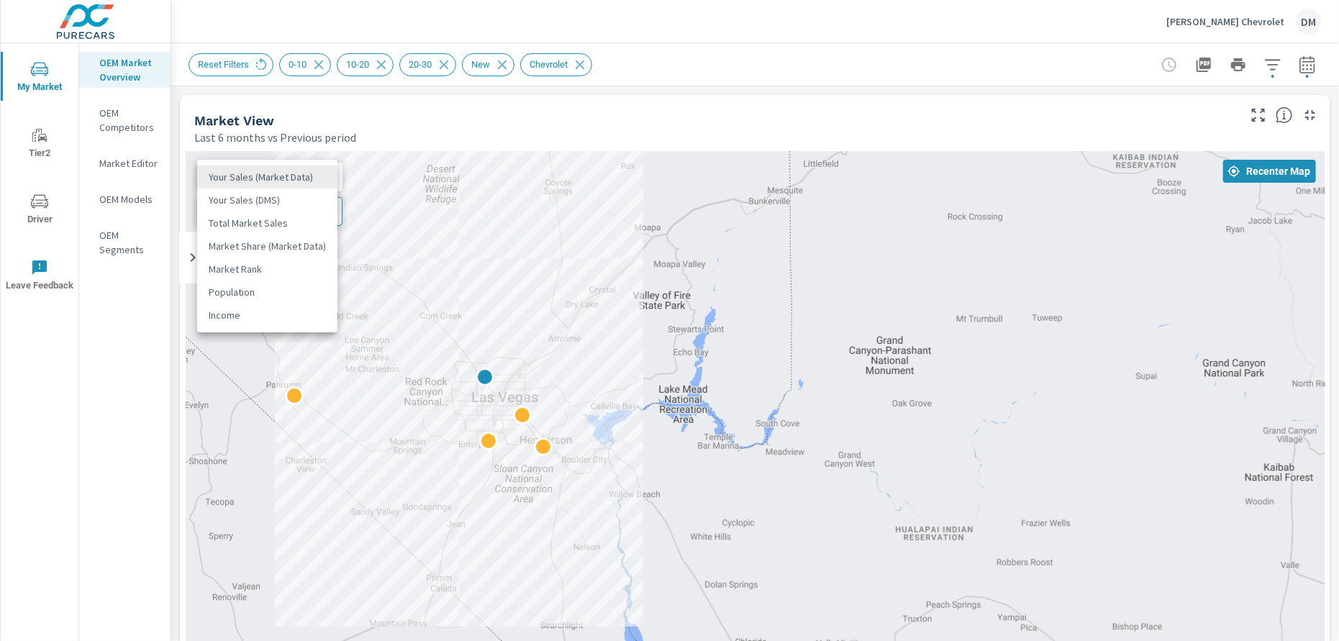
click at [319, 178] on body "My Market Tier2 Driver Leave Feedback OEM Market Overview OEM Competitors Marke…" at bounding box center [669, 320] width 1339 height 641
click at [300, 219] on li "Total Market Sales" at bounding box center [267, 222] width 140 height 23
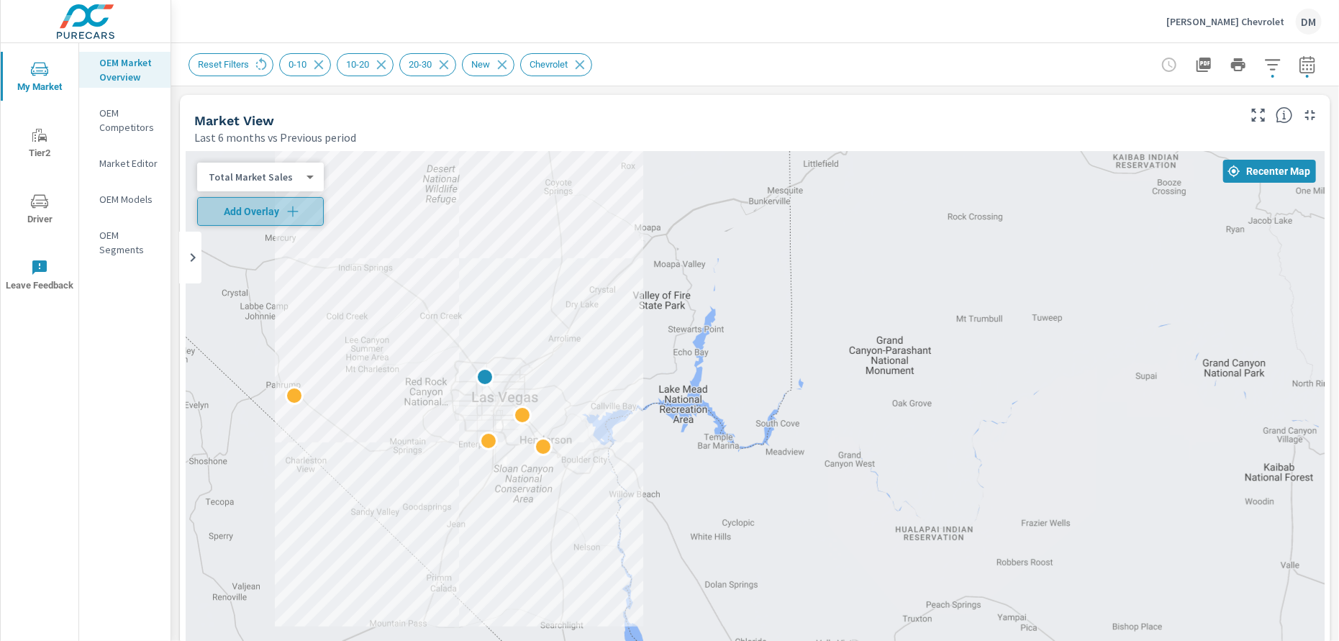
click at [298, 214] on icon "button" at bounding box center [293, 211] width 14 height 14
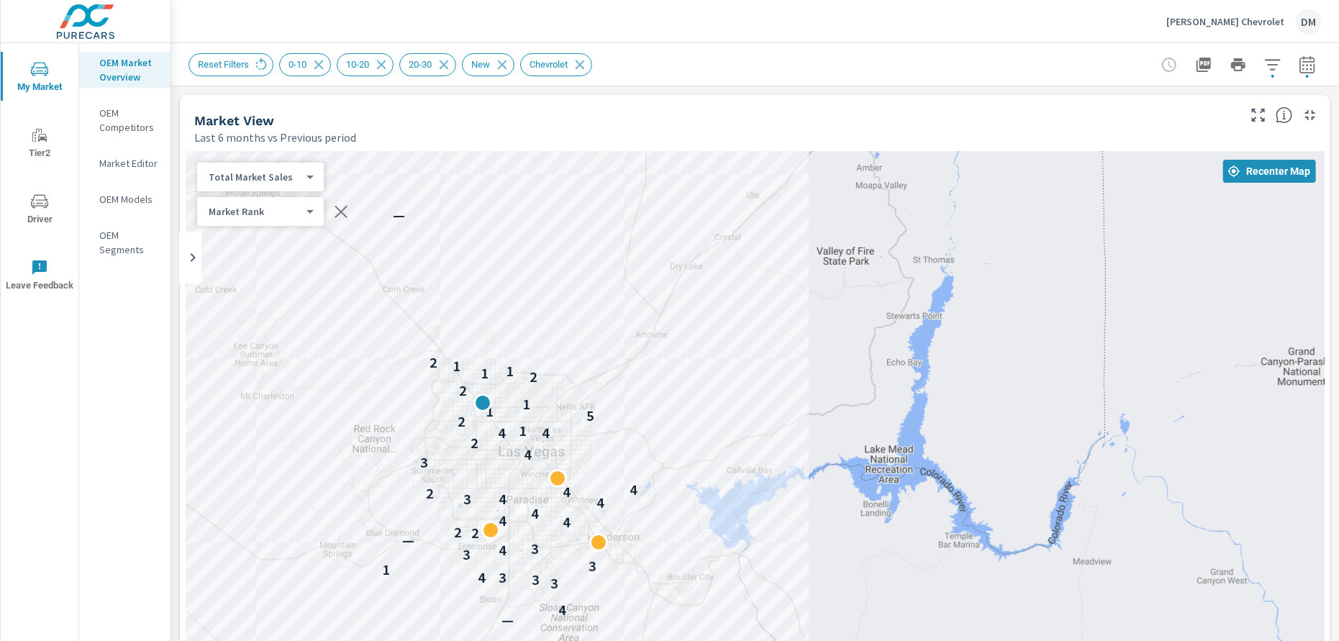
drag, startPoint x: 519, startPoint y: 368, endPoint x: 663, endPoint y: 385, distance: 145.6
click at [663, 385] on div "— 4 3 3 3 4 1 3 3 4 3 — 2 2 4 4 4 4 4 3 2 4 4 3 4 2 4 4 1 2 5 1 1 2 2 1 1 1 2 —" at bounding box center [755, 551] width 1139 height 800
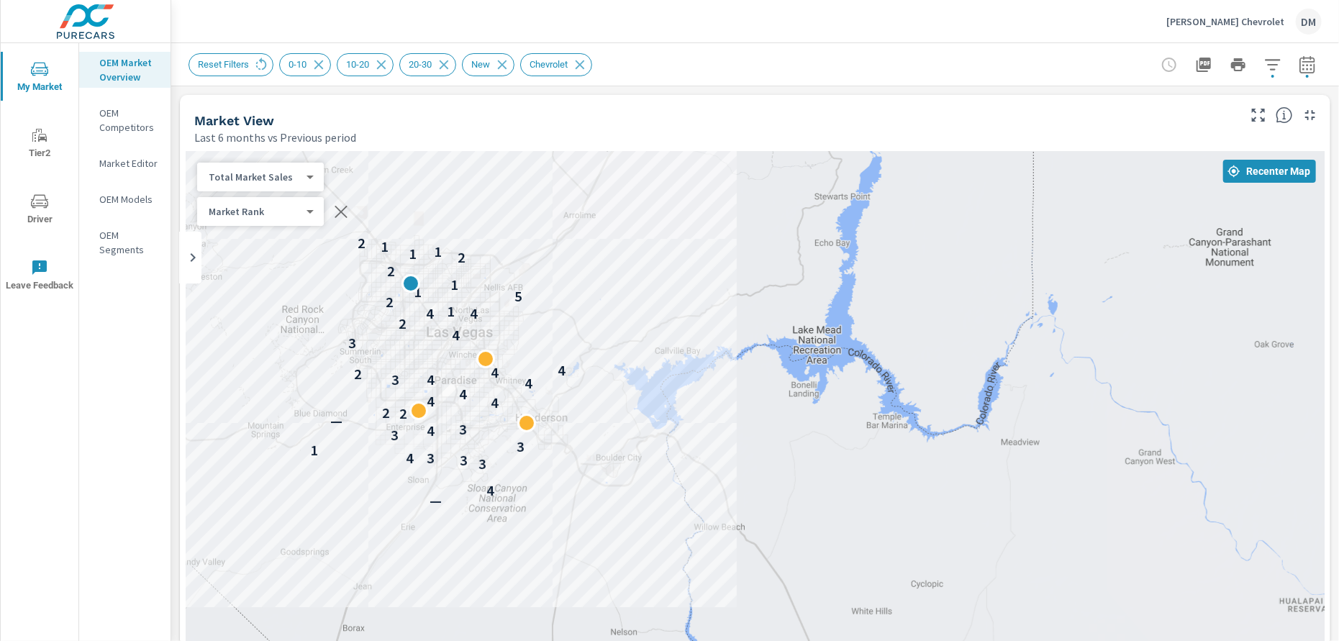
drag, startPoint x: 663, startPoint y: 387, endPoint x: 591, endPoint y: 265, distance: 141.9
click at [591, 265] on div "— 4 3 3 3 4 1 3 3 4 3 — 2 2 4 4 4 4 4 3 2 4 4 3 4 2 4 4 1 2 5 1 1 2 2 1 1 1 2 —" at bounding box center [755, 551] width 1139 height 800
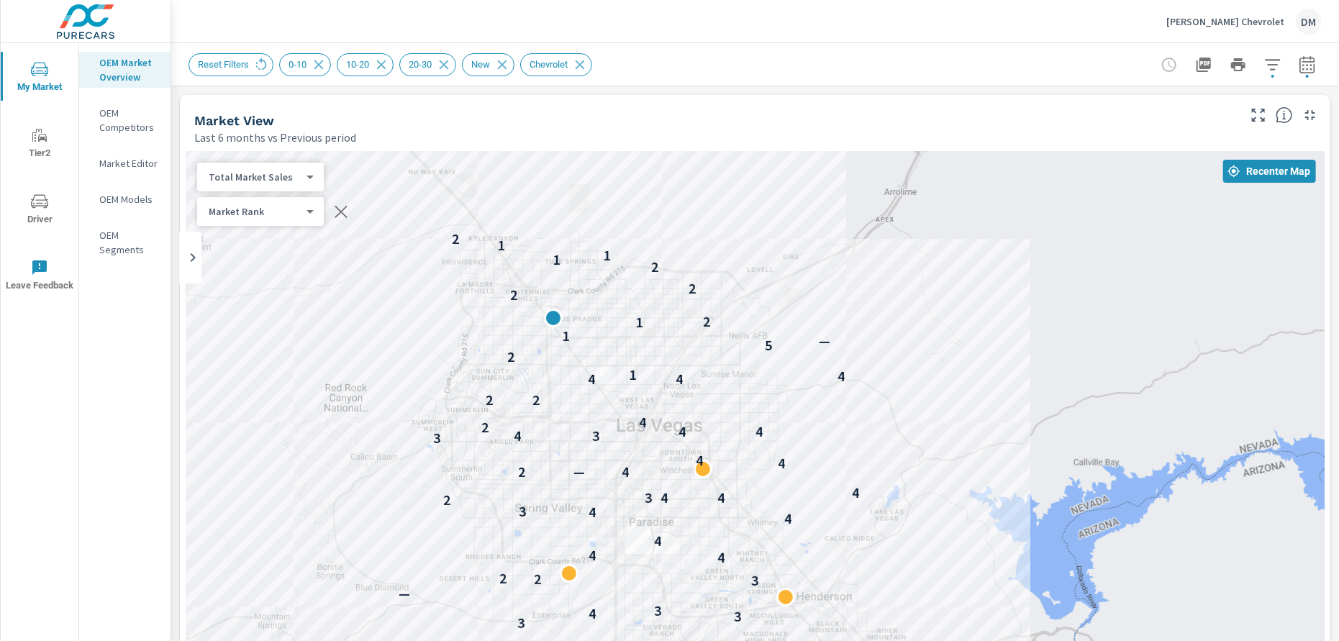
drag, startPoint x: 577, startPoint y: 278, endPoint x: 909, endPoint y: 309, distance: 333.8
click at [909, 309] on div "— 4 3 3 3 4 1 3 3 3 4 3 — 3 2 2 4 4 4 4 4 3 2 3 4 4 4 2 — 4 4 4 3 3 4 4 4 2 4 2…" at bounding box center [755, 551] width 1139 height 800
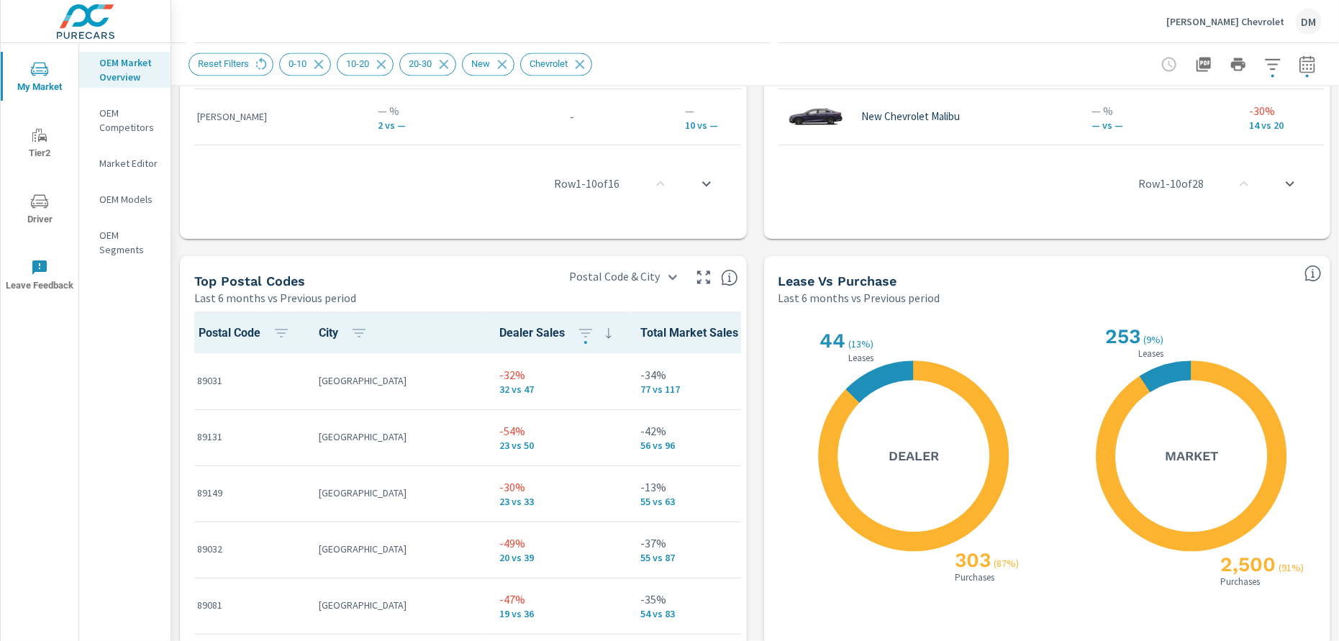
scroll to position [279, 0]
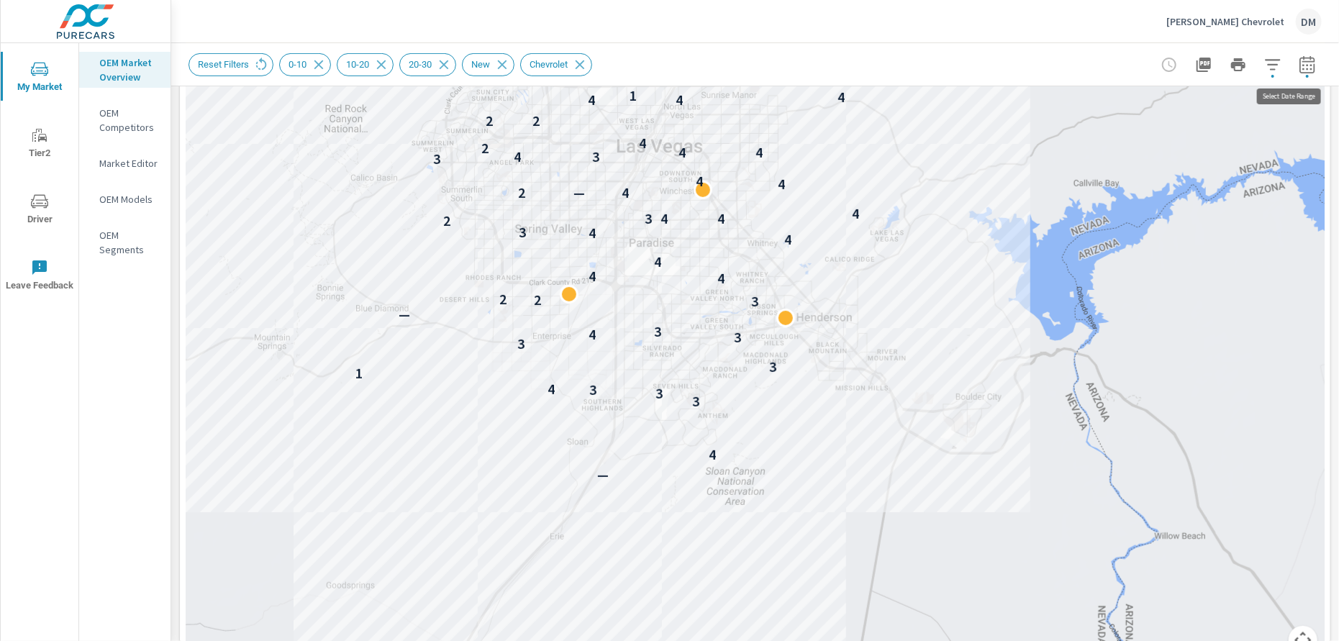
click at [1299, 64] on icon "button" at bounding box center [1306, 64] width 17 height 17
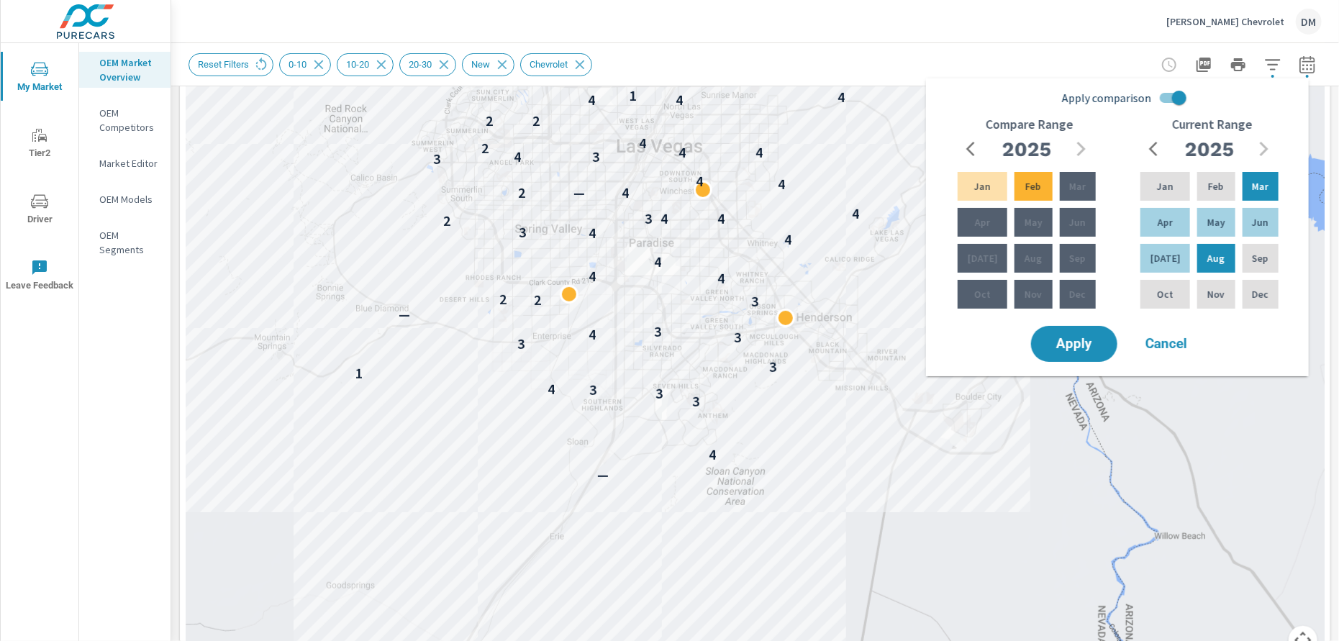
click at [1164, 96] on input "Apply comparison" at bounding box center [1179, 97] width 82 height 27
checkbox input "false"
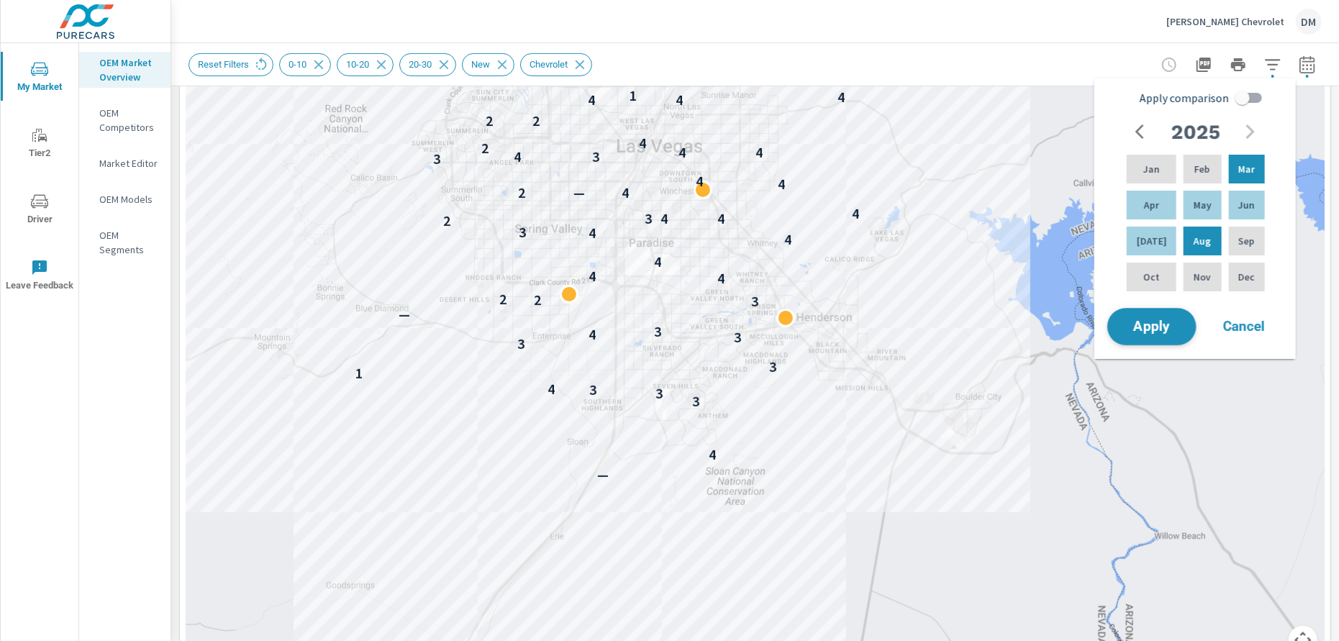
click at [1161, 335] on button "Apply" at bounding box center [1151, 326] width 89 height 37
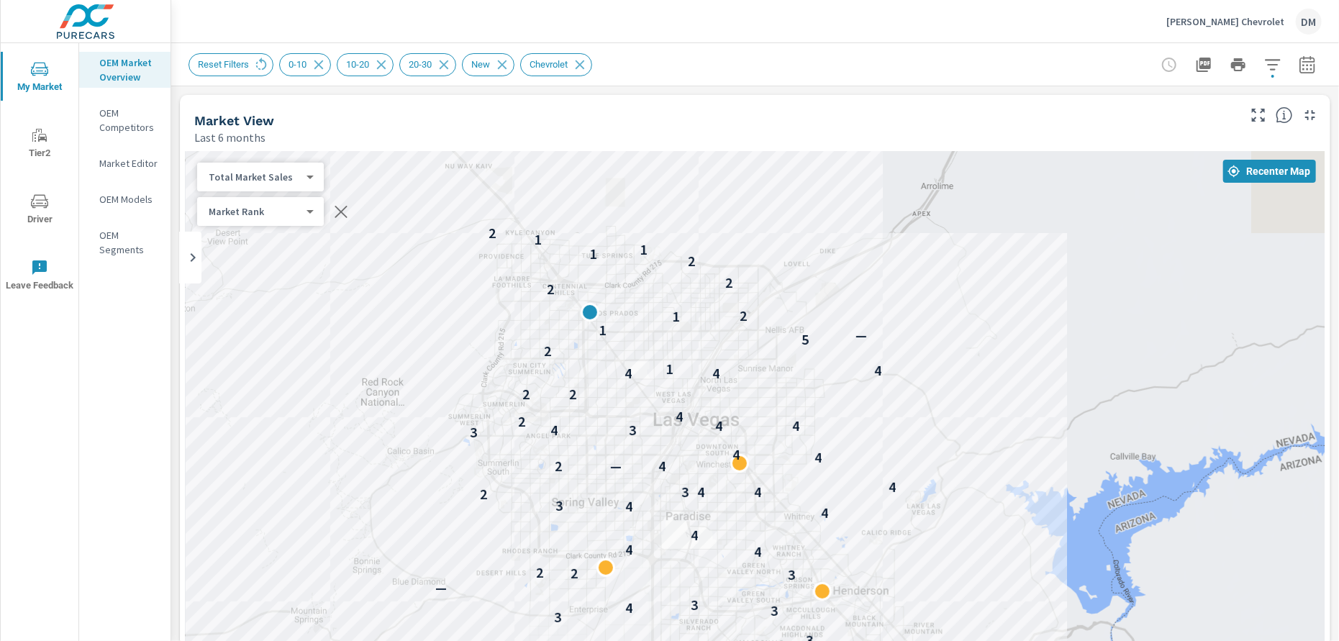
drag, startPoint x: 788, startPoint y: 242, endPoint x: 827, endPoint y: 356, distance: 121.0
click at [827, 356] on div "4 3 3 3 4 1 3 3 3 4 3 — 3 2 2 4 4 4 4 4 3 2 3 4 4 4 2 — 4 4 4 3 3 4 4 4 2 4 2 2…" at bounding box center [755, 443] width 1139 height 584
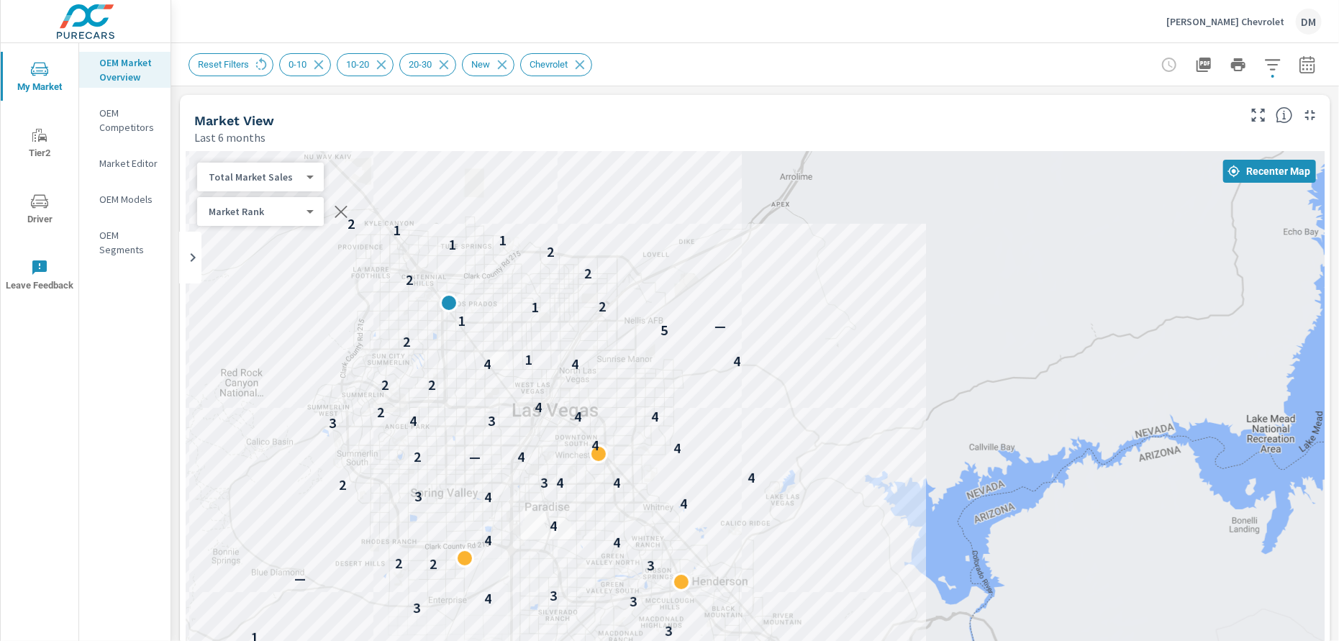
drag, startPoint x: 1002, startPoint y: 357, endPoint x: 778, endPoint y: 371, distance: 224.1
click at [778, 371] on div "4 3 3 3 4 1 3 3 3 4 3 — 3 2 2 4 4 4 4 4 3 2 3 4 4 4 2 — 4 4 4 3 3 4 4 4 2 4 2 2…" at bounding box center [755, 443] width 1139 height 584
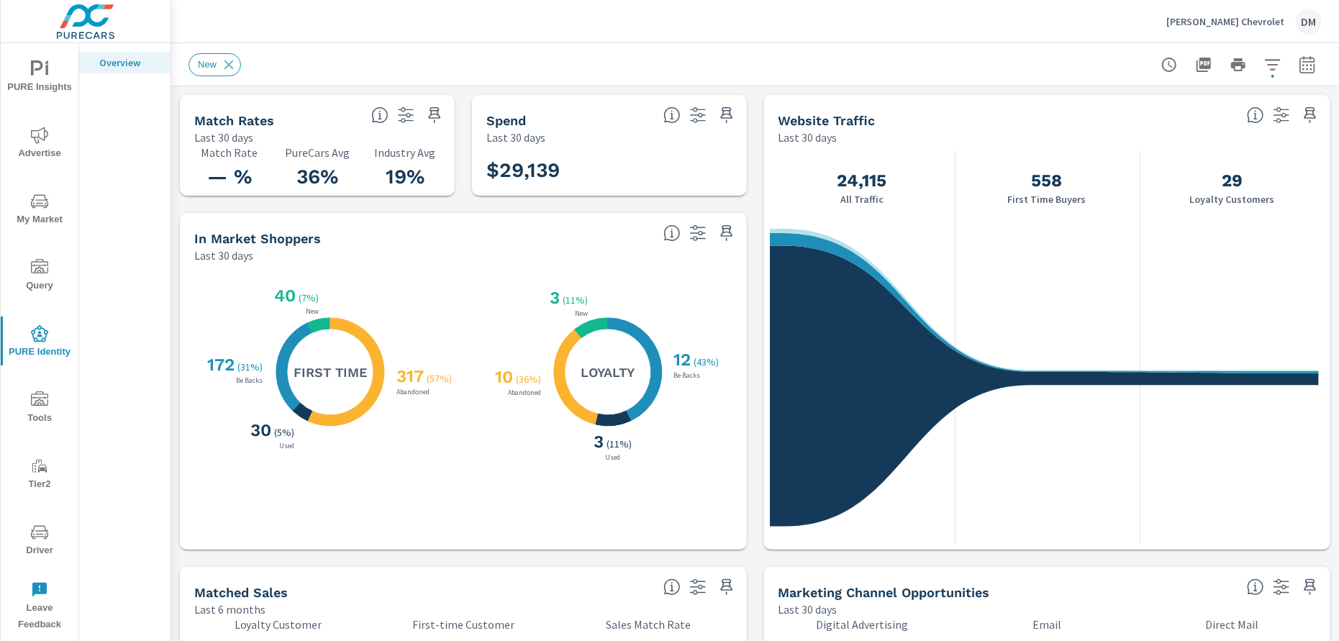
scroll to position [720, 0]
drag, startPoint x: 338, startPoint y: 178, endPoint x: 292, endPoint y: 181, distance: 46.2
click at [292, 181] on h3 "36%" at bounding box center [317, 177] width 70 height 24
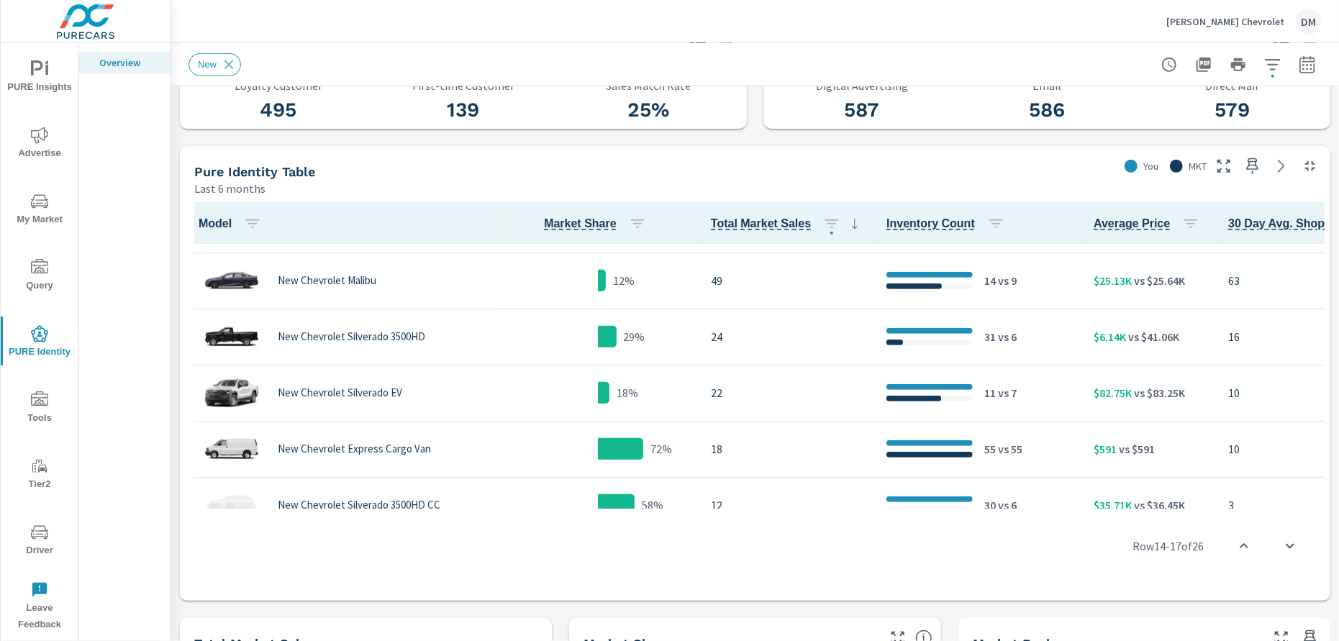
scroll to position [539, 0]
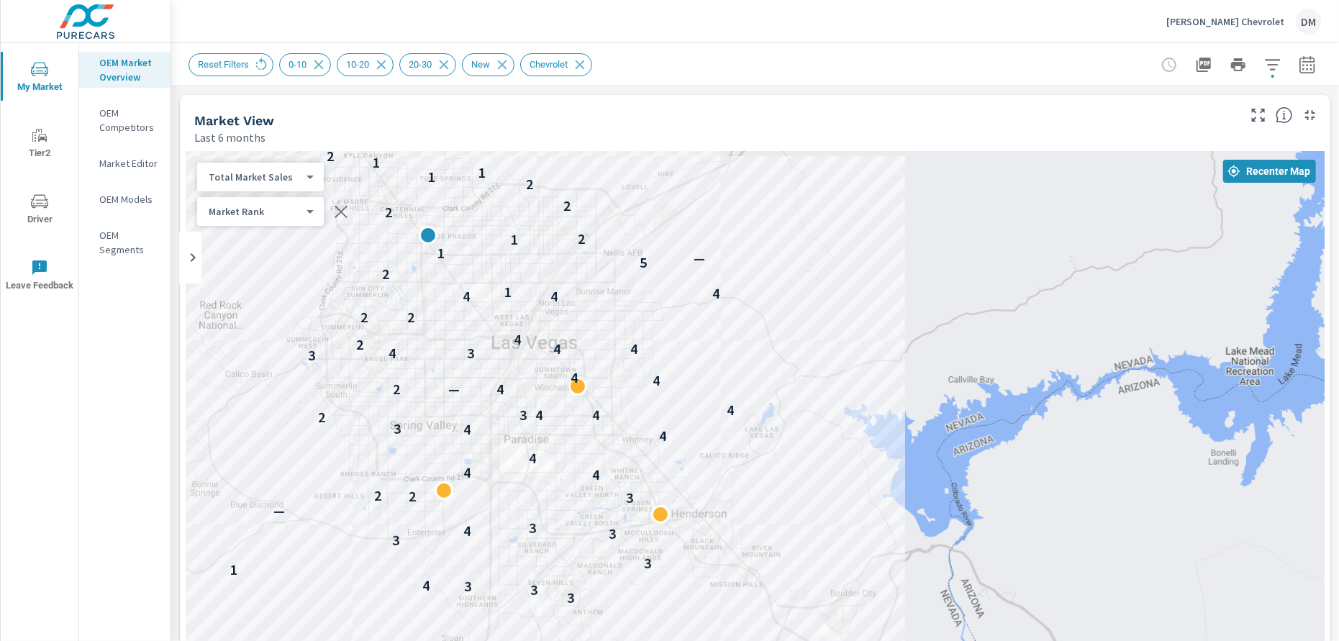
click at [845, 299] on div "4 3 3 3 4 1 3 3 3 4 3 — 3 2 2 4 4 4 4 4 3 2 3 4 4 4 2 — 4 4 4 3 3 4 4 4 2 4 2 2…" at bounding box center [755, 443] width 1139 height 584
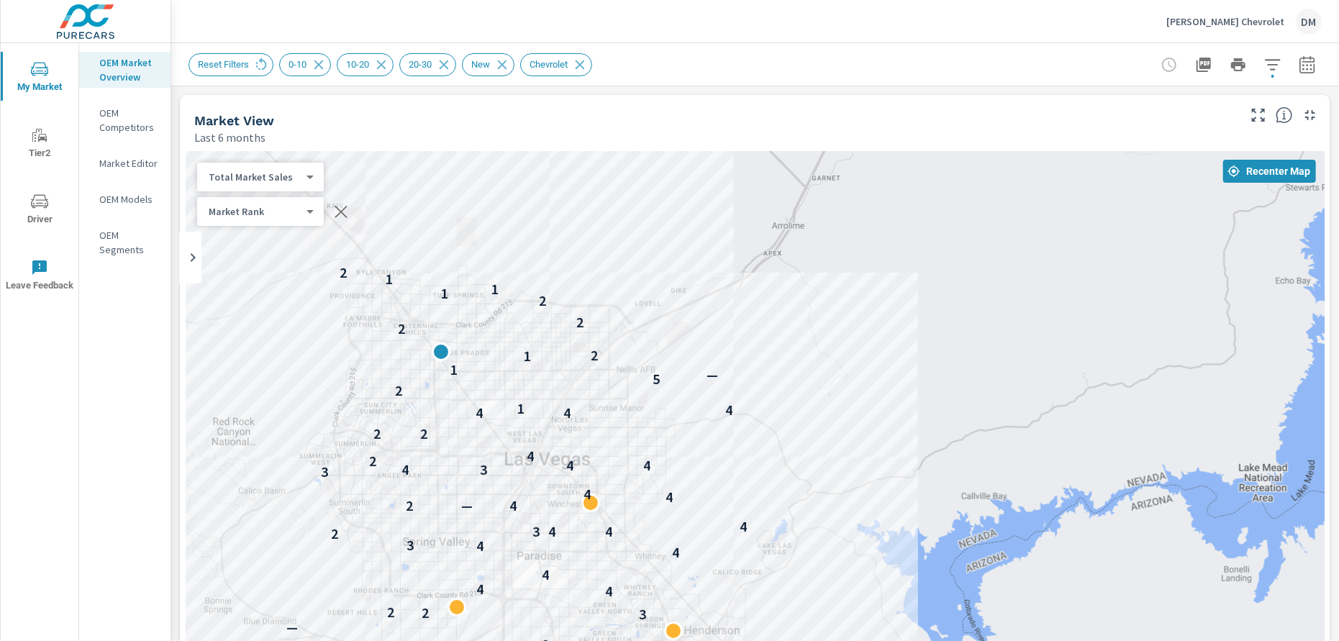
drag, startPoint x: 444, startPoint y: 306, endPoint x: 459, endPoint y: 423, distance: 118.2
click at [459, 423] on div "4 3 3 3 4 1 3 3 3 4 3 — 3 2 2 4 4 4 4 4 3 2 3 4 4 4 2 — 4 4 4 3 3 4 4 4 2 4 2 2…" at bounding box center [755, 443] width 1139 height 584
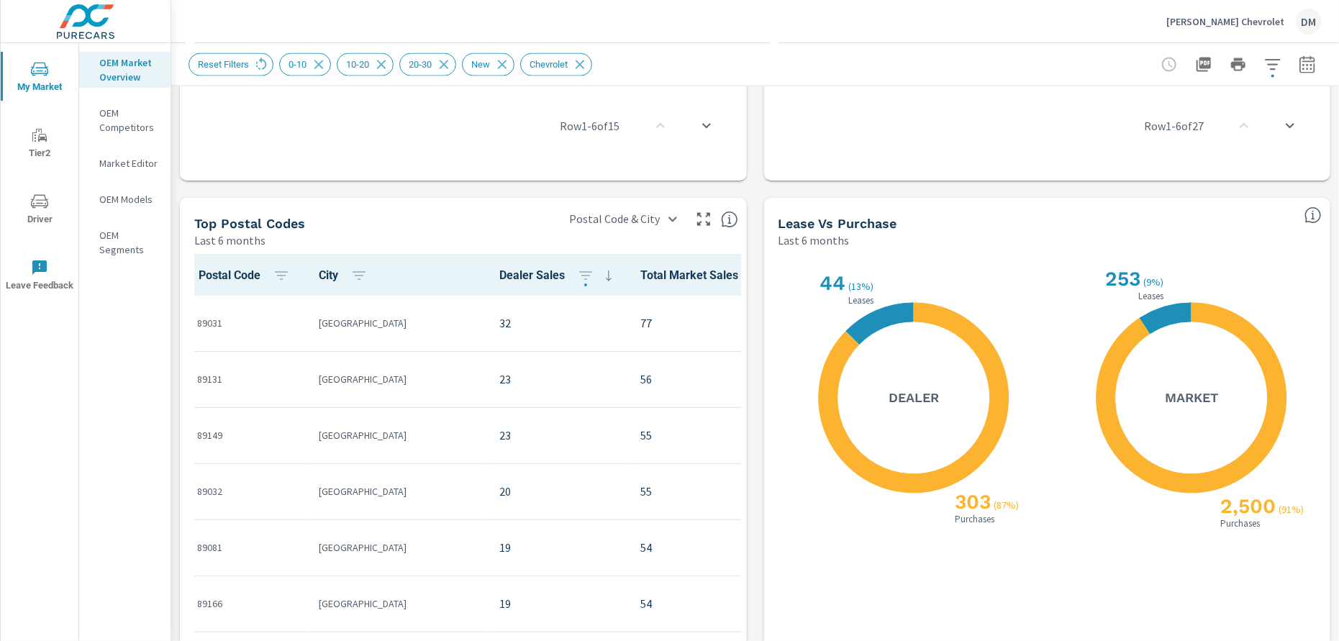
scroll to position [1200, 0]
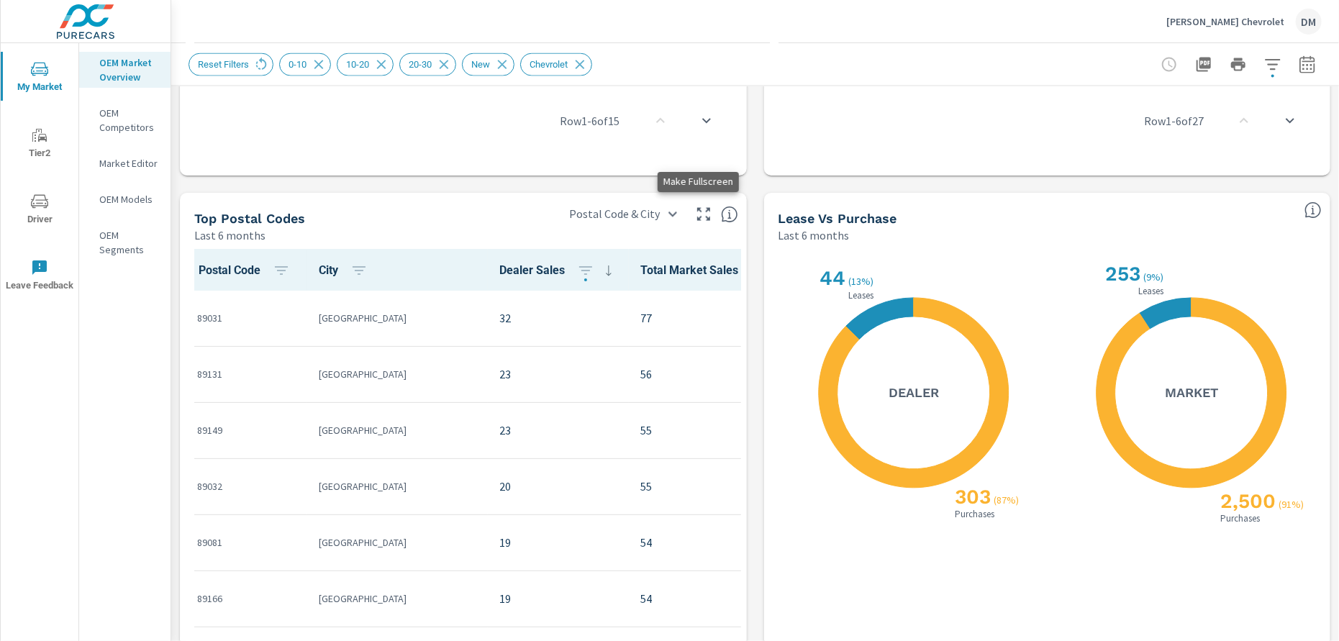
click at [698, 214] on icon "button" at bounding box center [703, 214] width 17 height 17
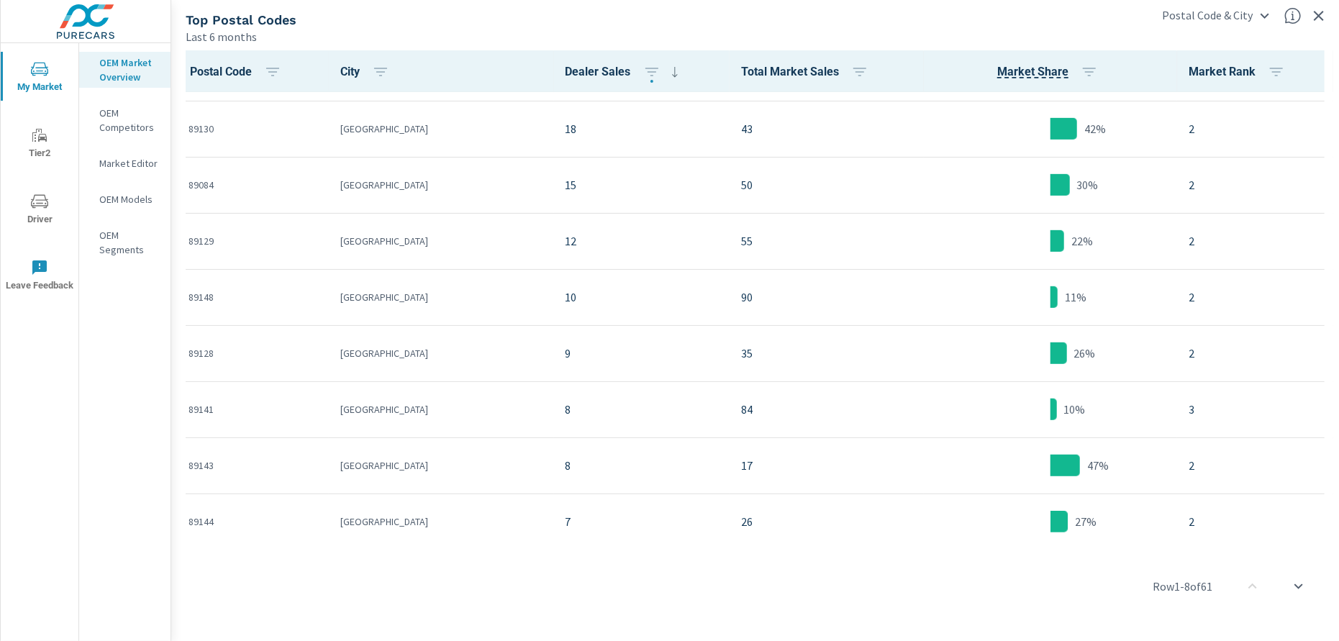
scroll to position [348, 0]
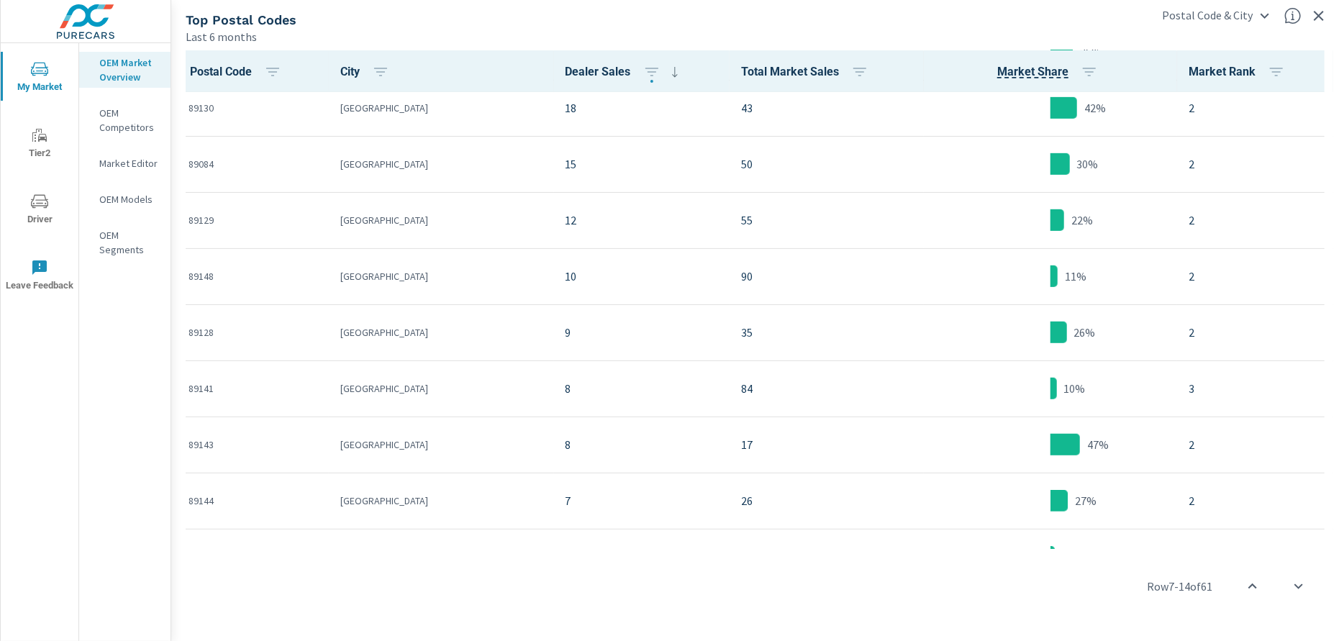
scroll to position [368, 0]
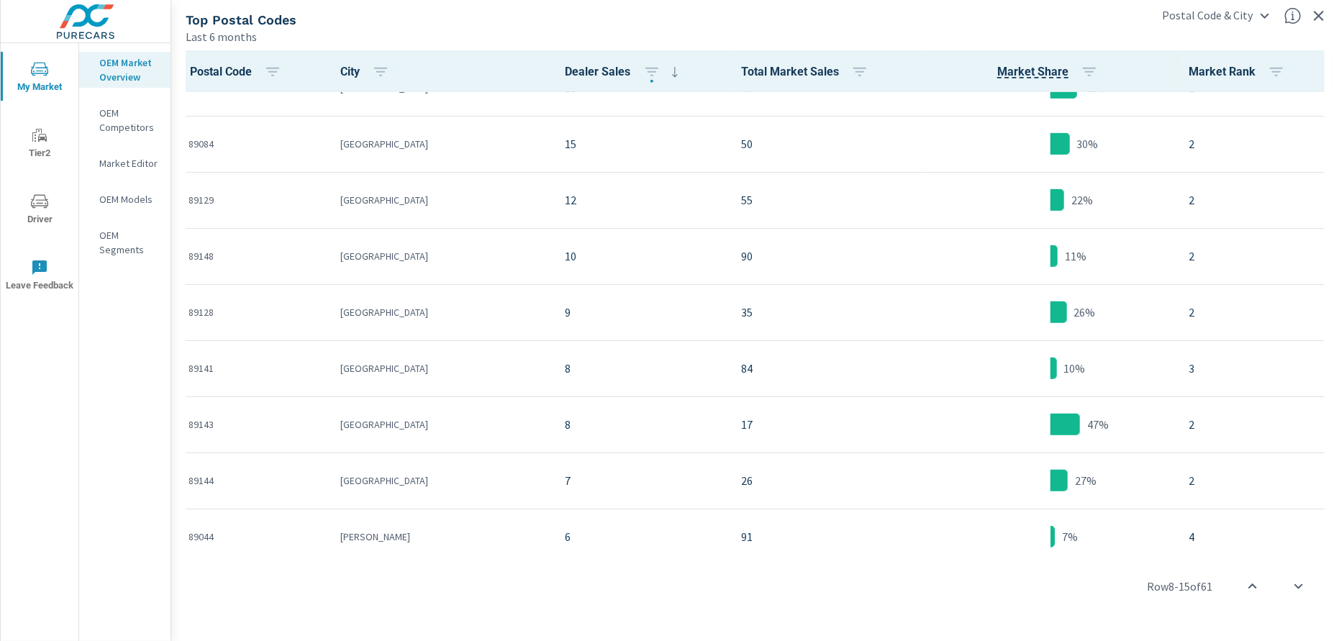
scroll to position [379, 0]
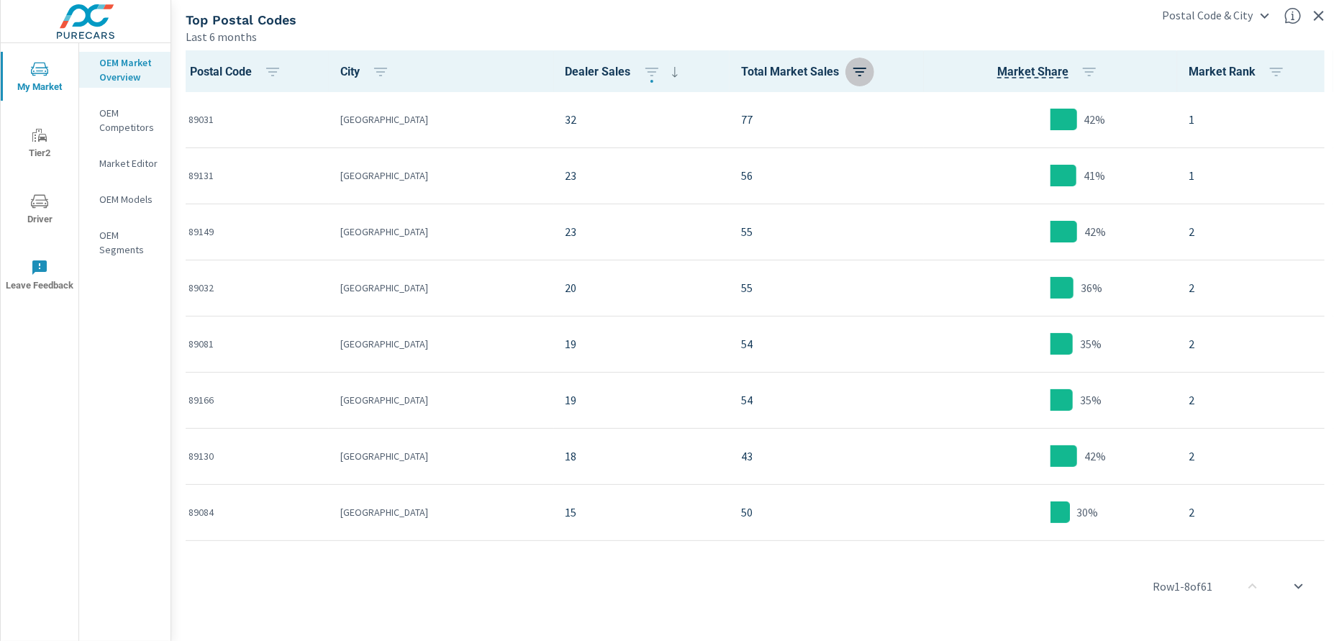
click at [851, 71] on icon "button" at bounding box center [859, 71] width 17 height 17
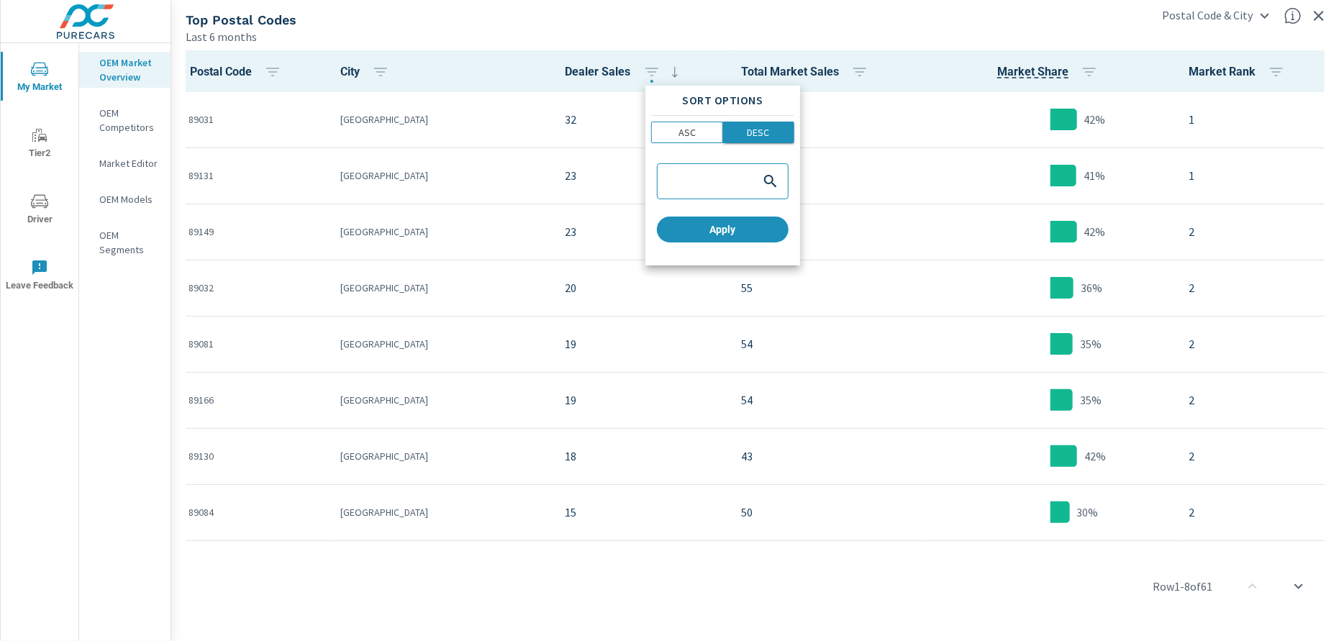
click at [751, 133] on p "DESC" at bounding box center [758, 132] width 22 height 14
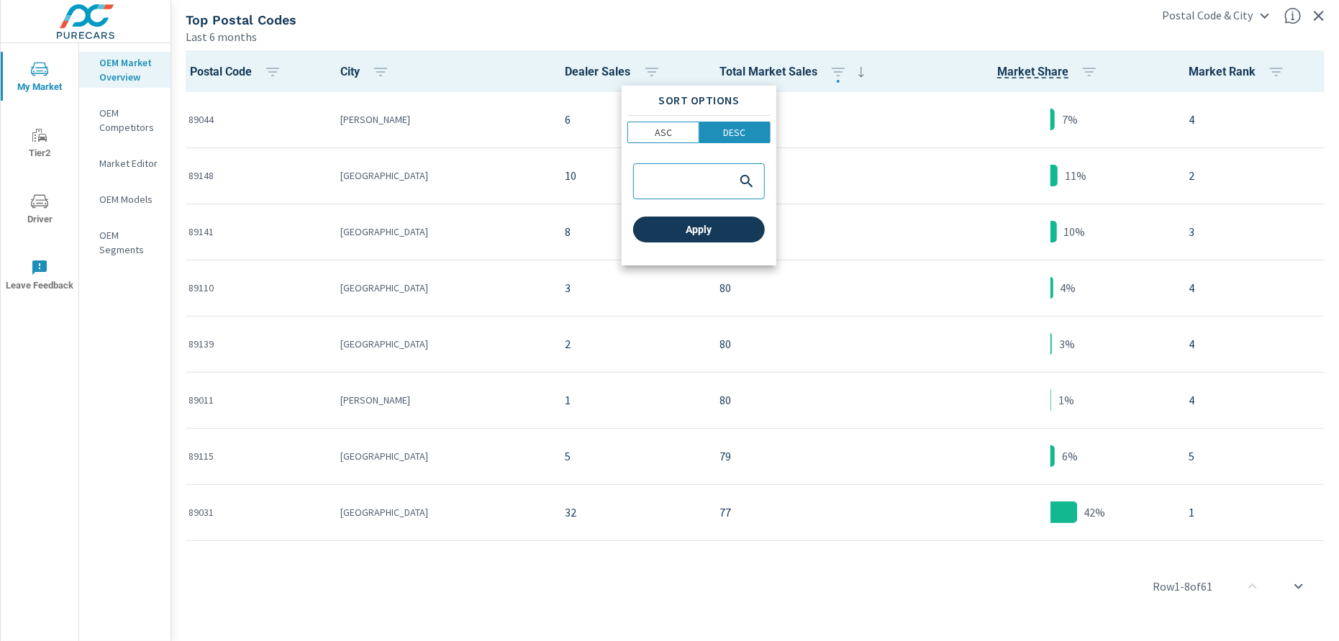
click at [736, 221] on button "Apply" at bounding box center [699, 229] width 132 height 26
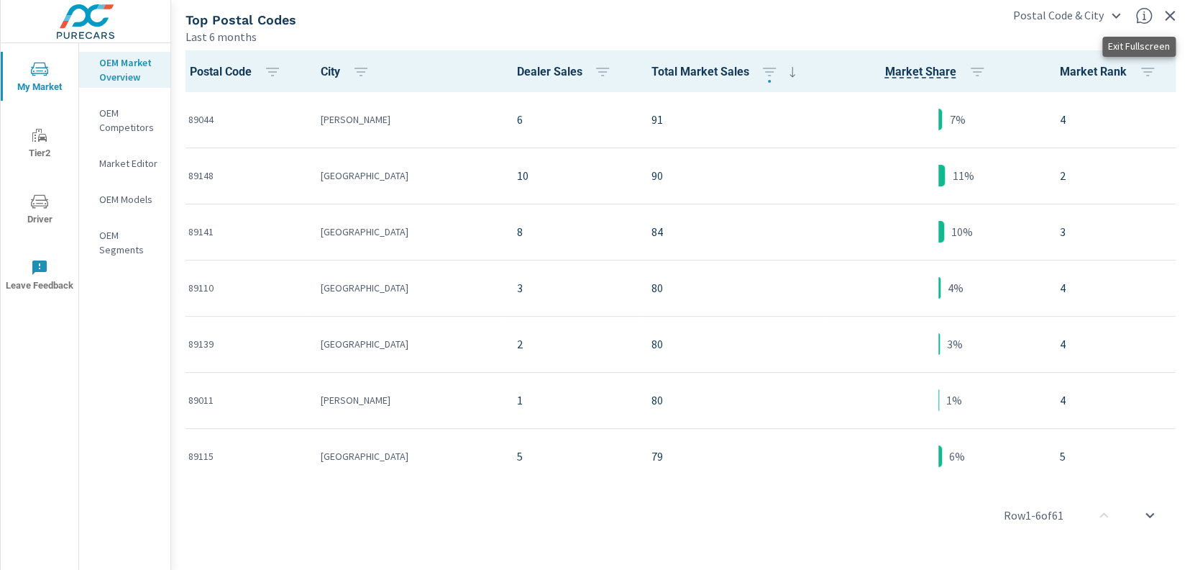
click at [1173, 13] on icon "button" at bounding box center [1170, 15] width 17 height 17
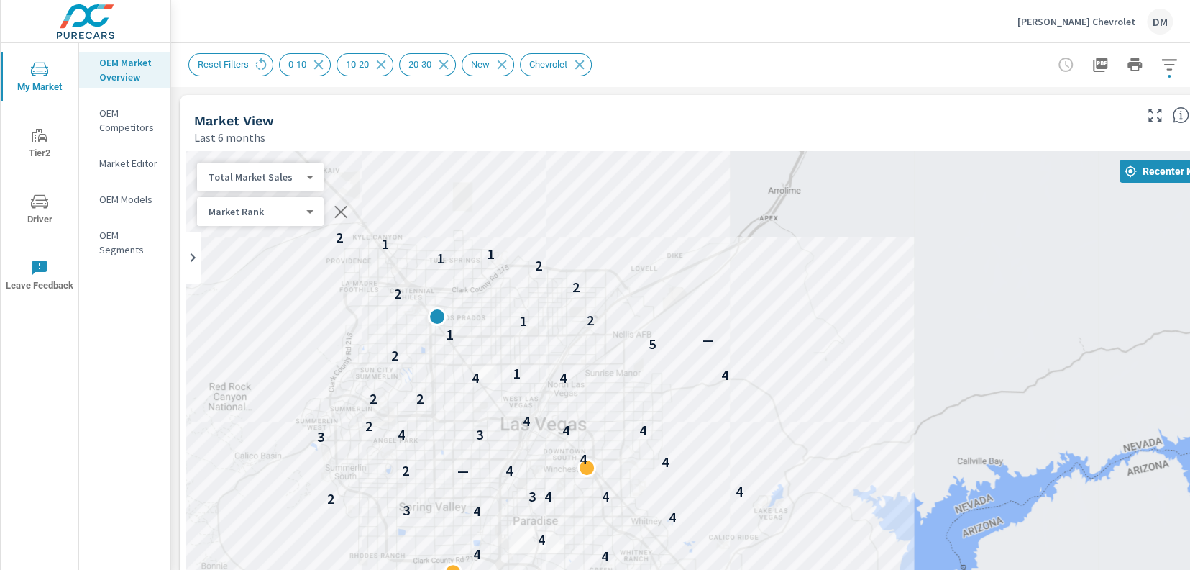
drag, startPoint x: 854, startPoint y: 386, endPoint x: 902, endPoint y: 347, distance: 61.9
click at [902, 347] on div "4 3 3 3 4 1 3 3 3 4 3 — 3 2 2 4 4 4 4 4 3 2 3 4 4 4 2 — 4 4 4 3 3 4 4 4 2 4 2 2…" at bounding box center [704, 443] width 1036 height 584
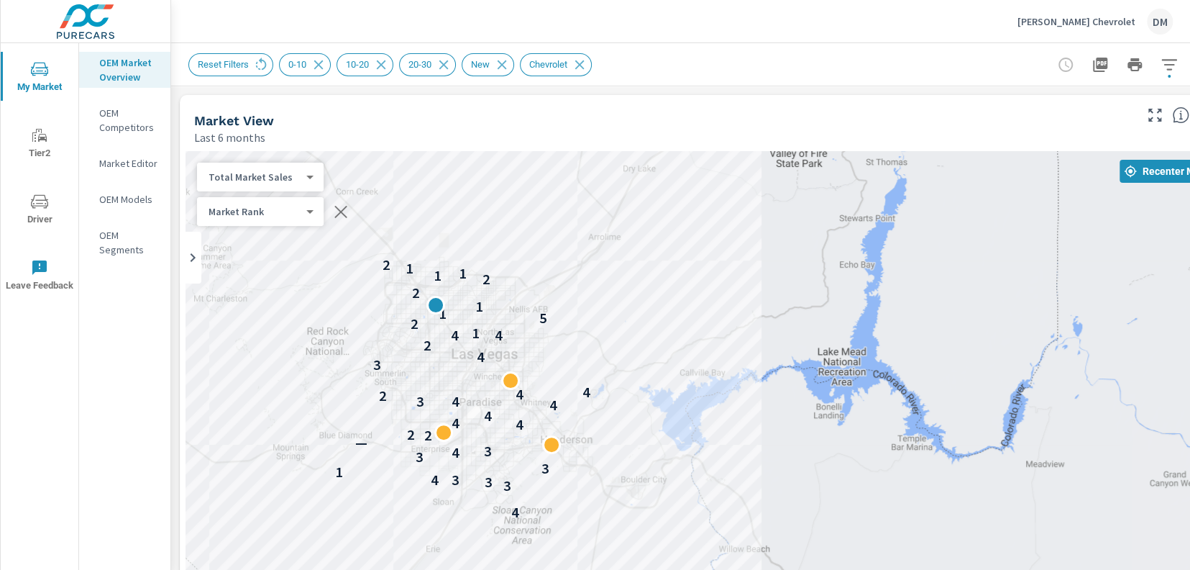
drag, startPoint x: 846, startPoint y: 366, endPoint x: 639, endPoint y: 339, distance: 208.8
click at [639, 339] on div "4 3 3 3 4 1 3 3 4 3 — 2 2 4 4 4 4 4 3 2 4 4 3 4 2 4 4 1 2 5 1 1 2 2 1 1 1 2 —" at bounding box center [704, 443] width 1036 height 584
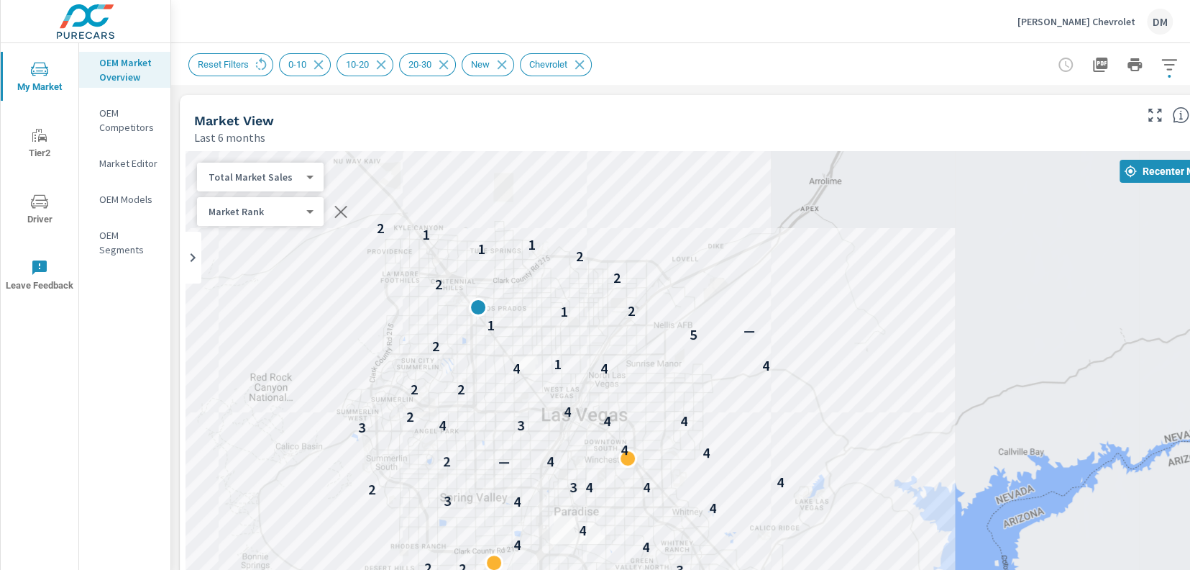
drag, startPoint x: 555, startPoint y: 316, endPoint x: 811, endPoint y: 363, distance: 260.3
click at [811, 363] on div "4 3 3 3 4 1 3 3 3 4 3 — 3 2 2 4 4 4 4 4 3 2 3 4 4 4 2 — 4 4 4 3 3 4 4 4 2 4 2 2…" at bounding box center [704, 443] width 1036 height 584
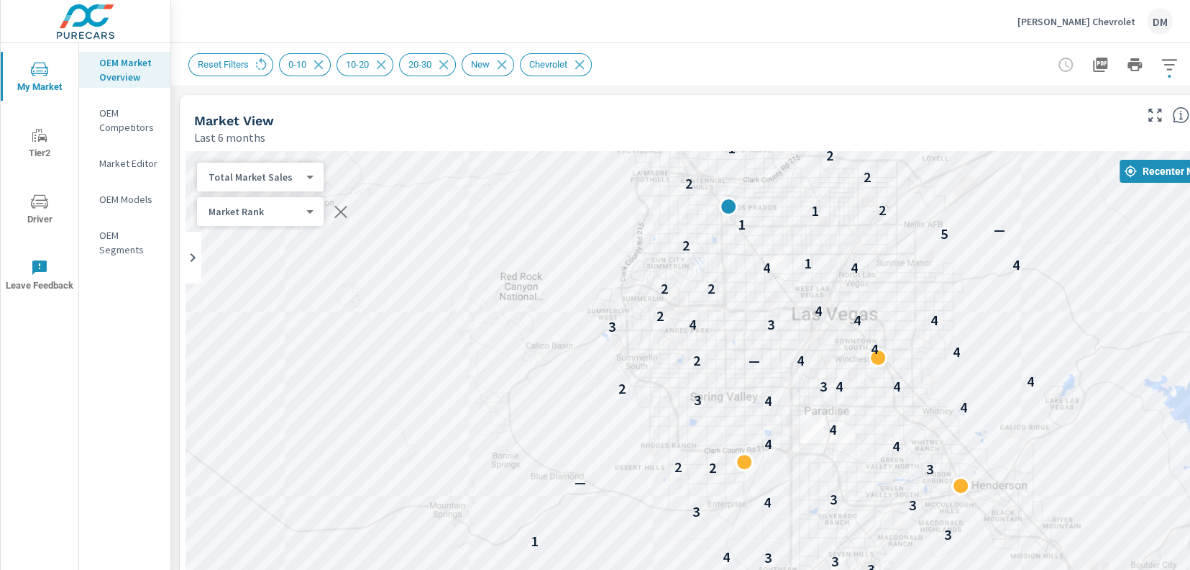
click at [1018, 234] on div "4 3 3 3 4 1 3 3 3 4 3 — 3 2 2 4 4 4 4 4 3 2 3 4 4 4 2 — 4 4 4 3 3 4 4 4 2 4 2 2…" at bounding box center [704, 443] width 1036 height 584
click at [1170, 68] on icon "button" at bounding box center [1169, 64] width 17 height 17
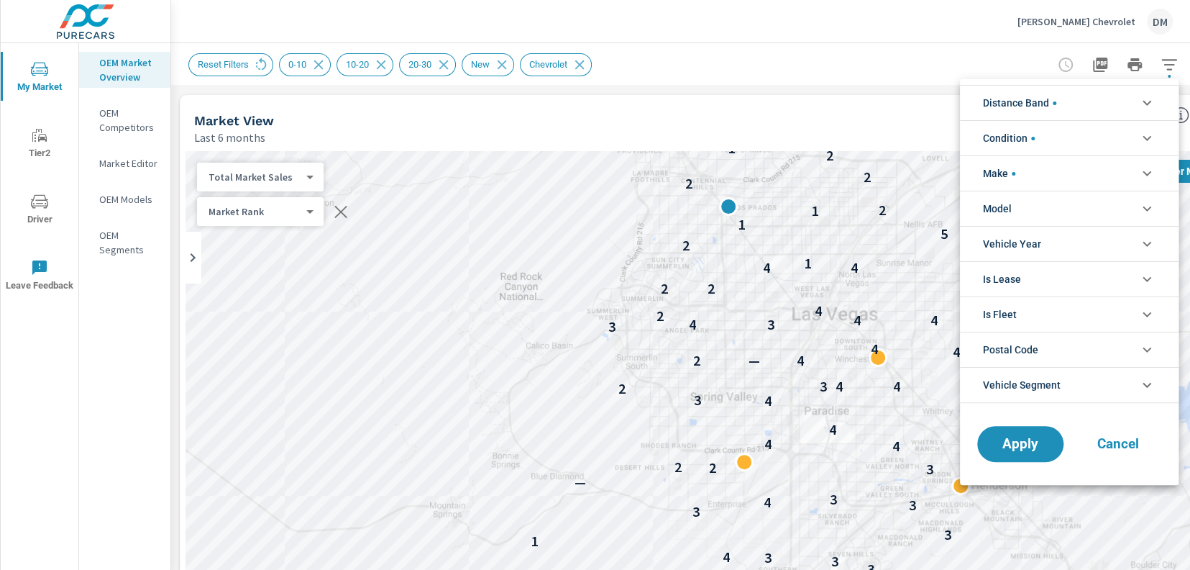
click at [1137, 109] on li "Distance Band" at bounding box center [1069, 102] width 219 height 35
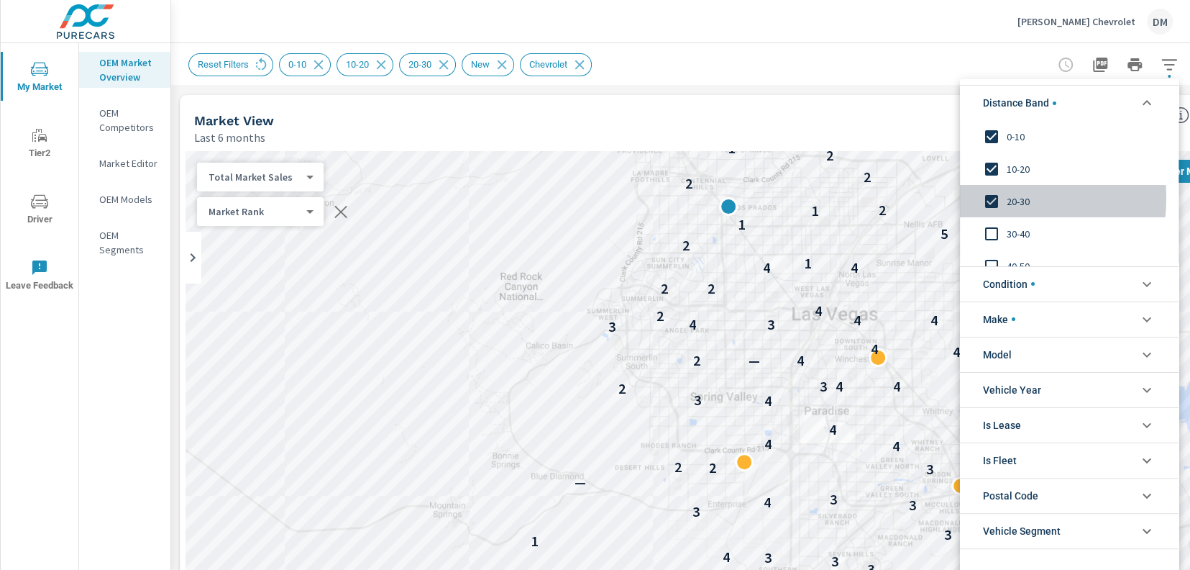
click at [987, 198] on input "filter options" at bounding box center [992, 201] width 30 height 30
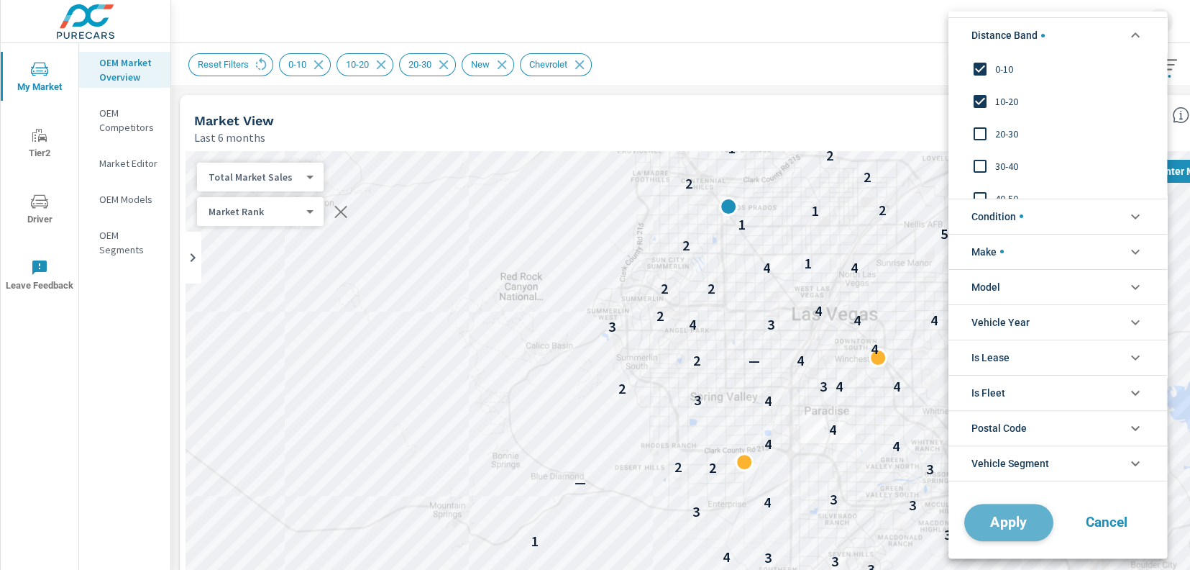
click at [976, 518] on button "Apply" at bounding box center [1009, 521] width 89 height 37
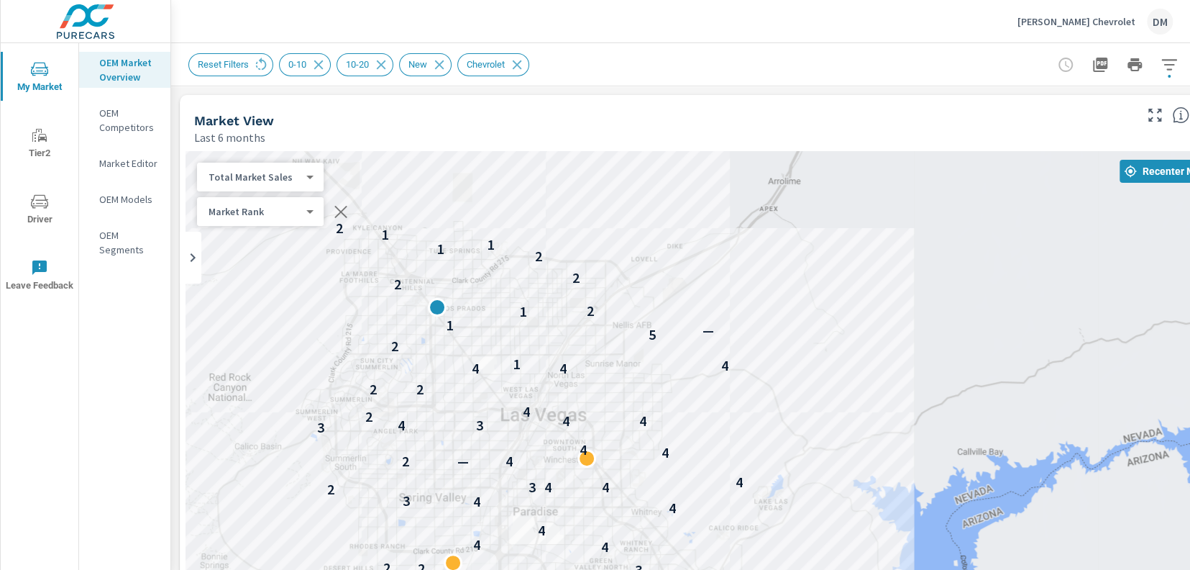
drag, startPoint x: 1011, startPoint y: 270, endPoint x: 714, endPoint y: 369, distance: 313.0
click at [713, 370] on div "3 3 4 3 3 4 3 — 3 2 2 4 4 4 4 4 3 2 3 4 4 4 2 — 4 4 4 3 3 4 4 4 2 4 2 2 4 4 4 1…" at bounding box center [704, 443] width 1036 height 584
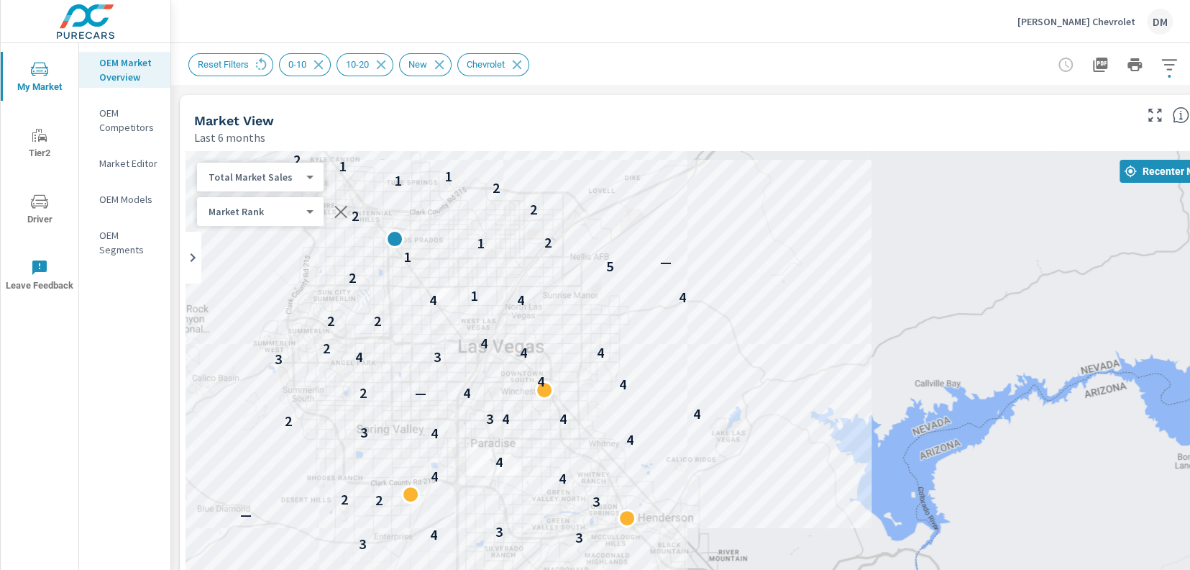
drag, startPoint x: 884, startPoint y: 280, endPoint x: 880, endPoint y: 222, distance: 58.4
click at [830, 213] on div "3 3 4 3 3 4 3 — 3 2 2 4 4 4 4 4 3 2 3 4 4 4 2 — 4 4 4 3 3 4 4 4 2 4 2 2 4 4 4 1…" at bounding box center [704, 443] width 1036 height 584
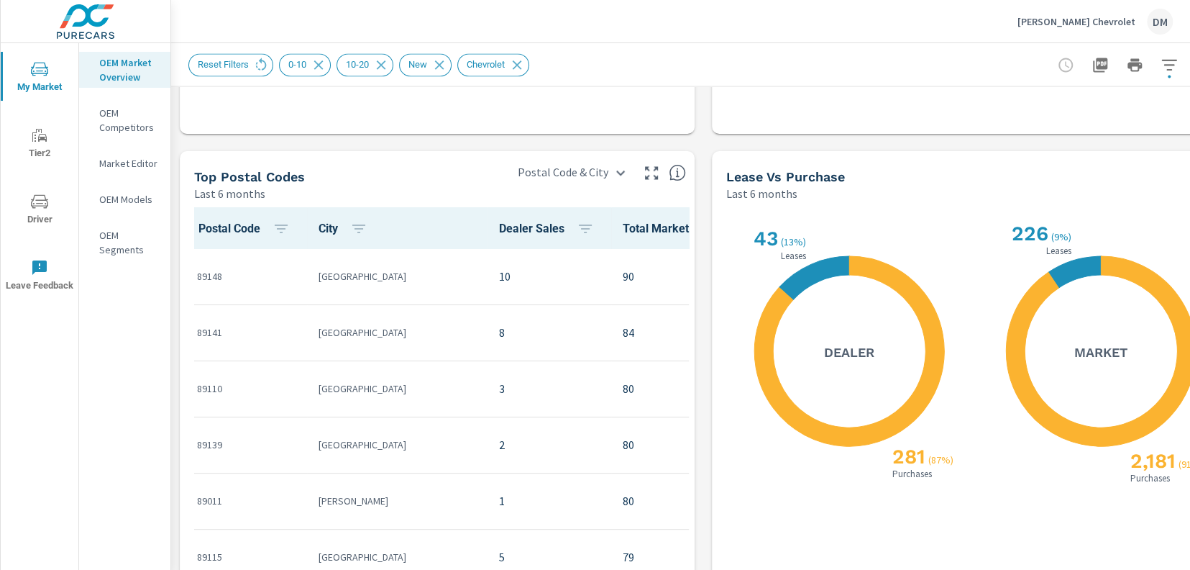
scroll to position [1286, 0]
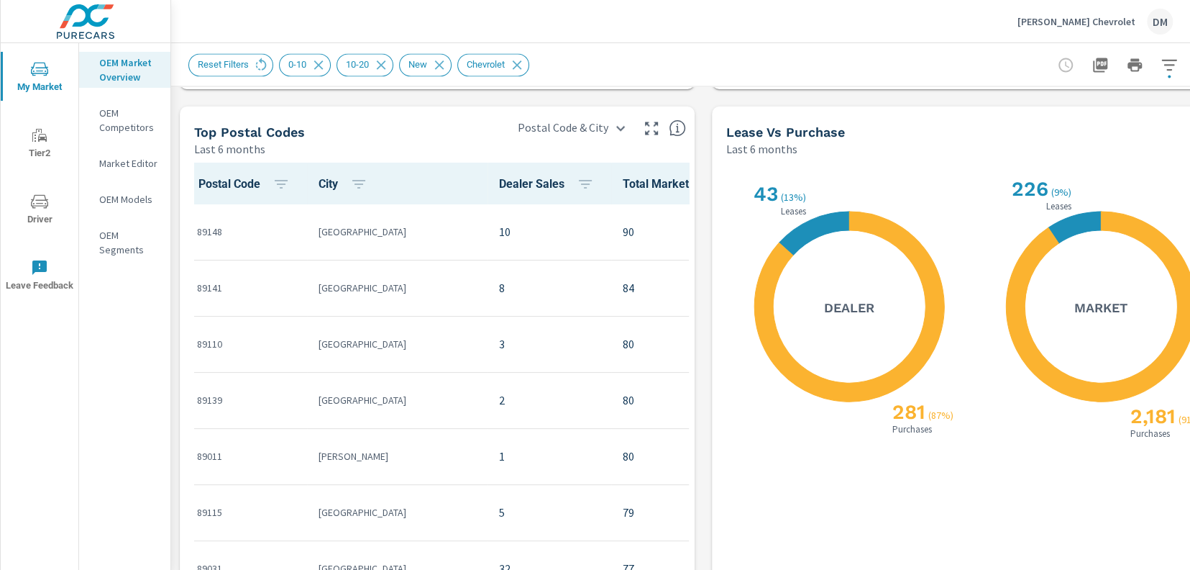
click at [649, 127] on icon "button" at bounding box center [651, 127] width 17 height 17
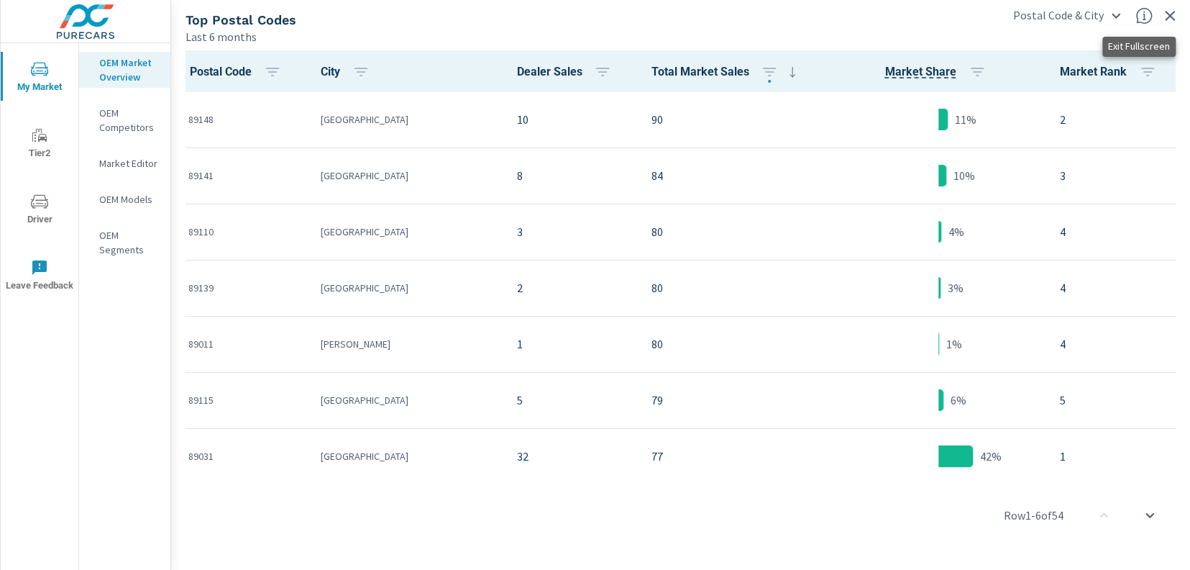
click at [1173, 12] on icon "button" at bounding box center [1170, 16] width 10 height 10
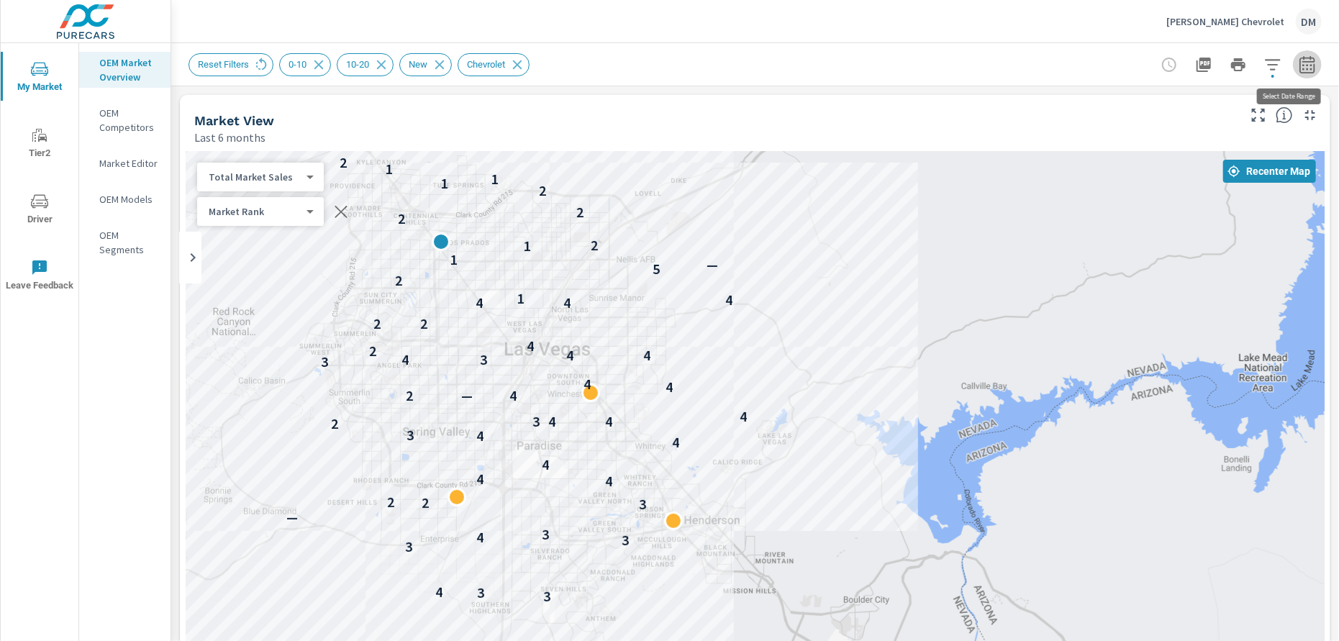
click at [1299, 62] on icon "button" at bounding box center [1306, 63] width 15 height 17
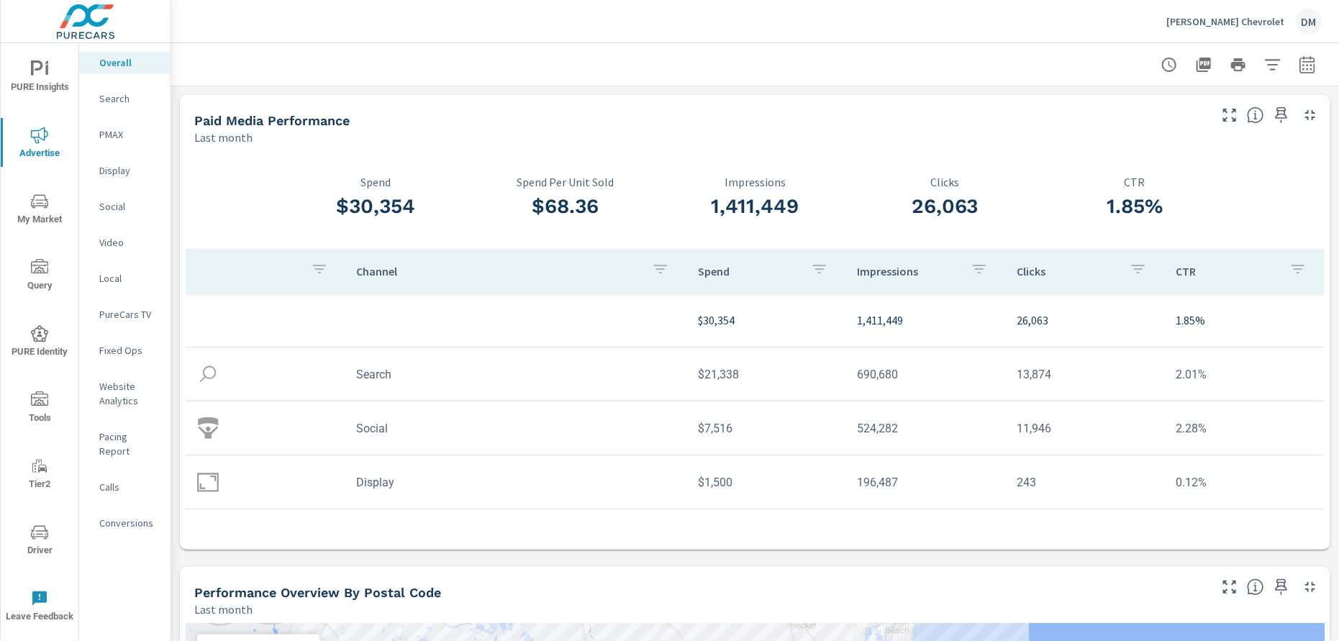
scroll to position [1078, 0]
